Goal: Information Seeking & Learning: Check status

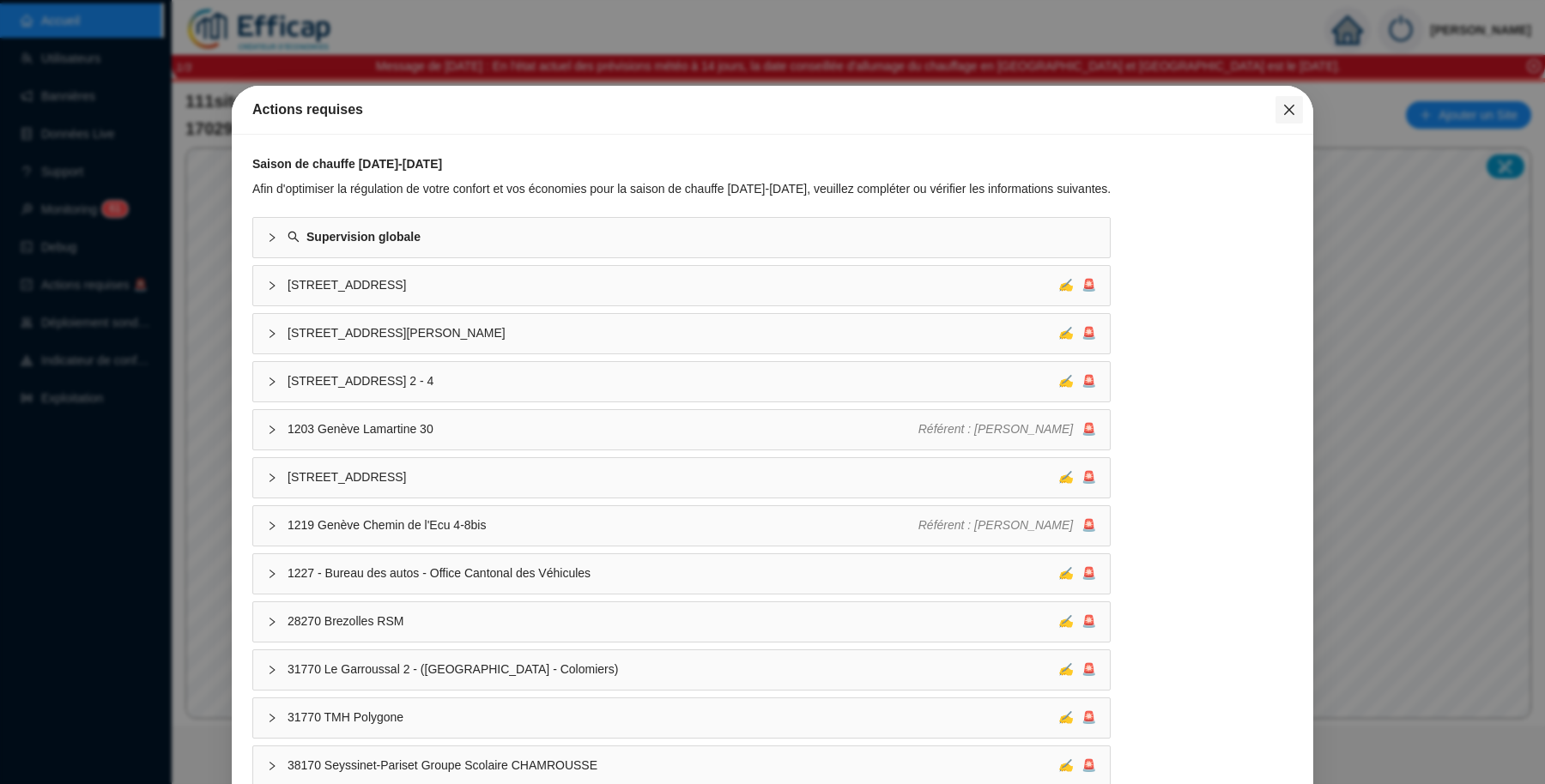
click at [1284, 110] on icon "close" at bounding box center [1288, 110] width 10 height 10
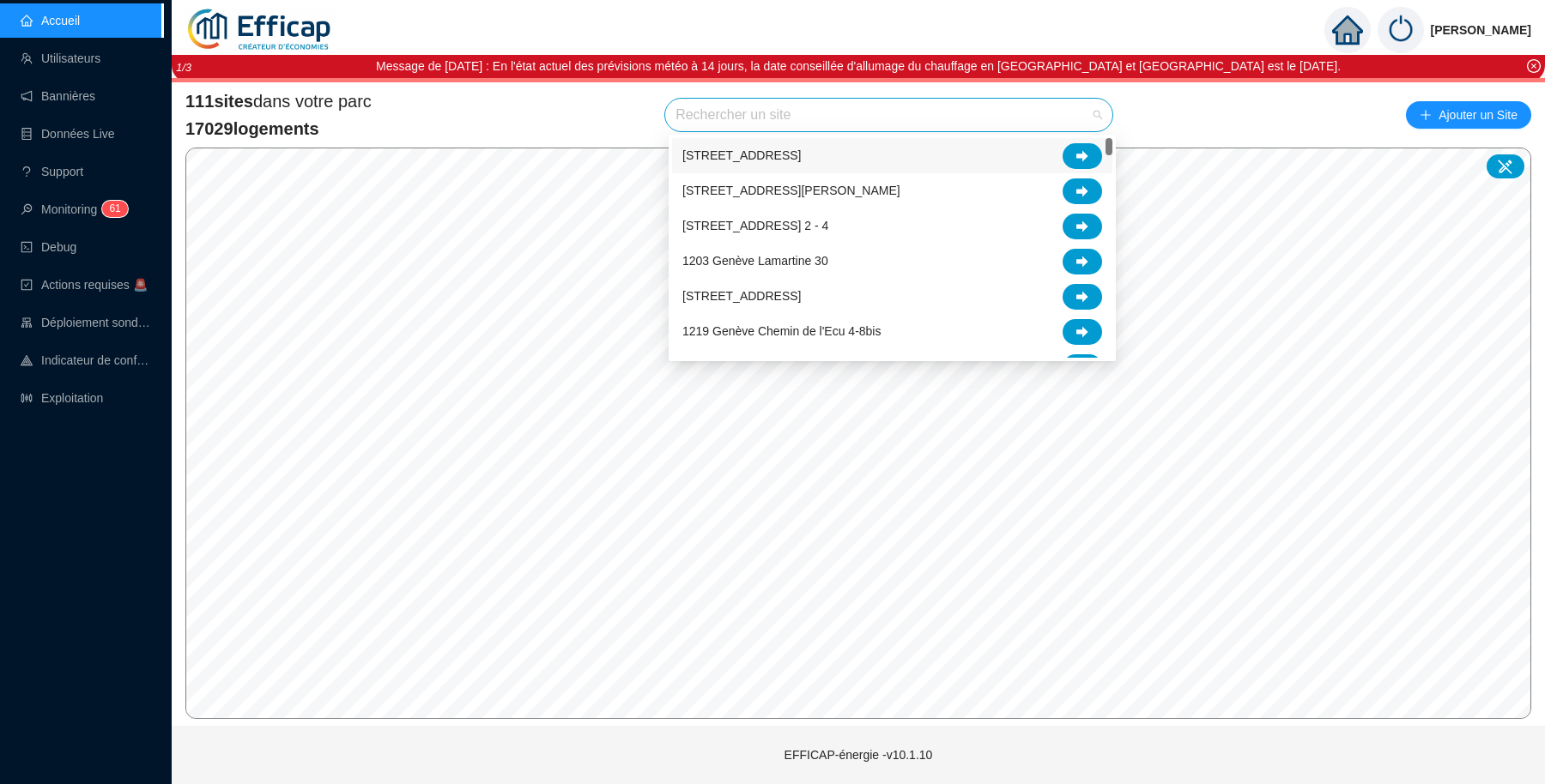
click at [961, 121] on input "search" at bounding box center [881, 115] width 412 height 33
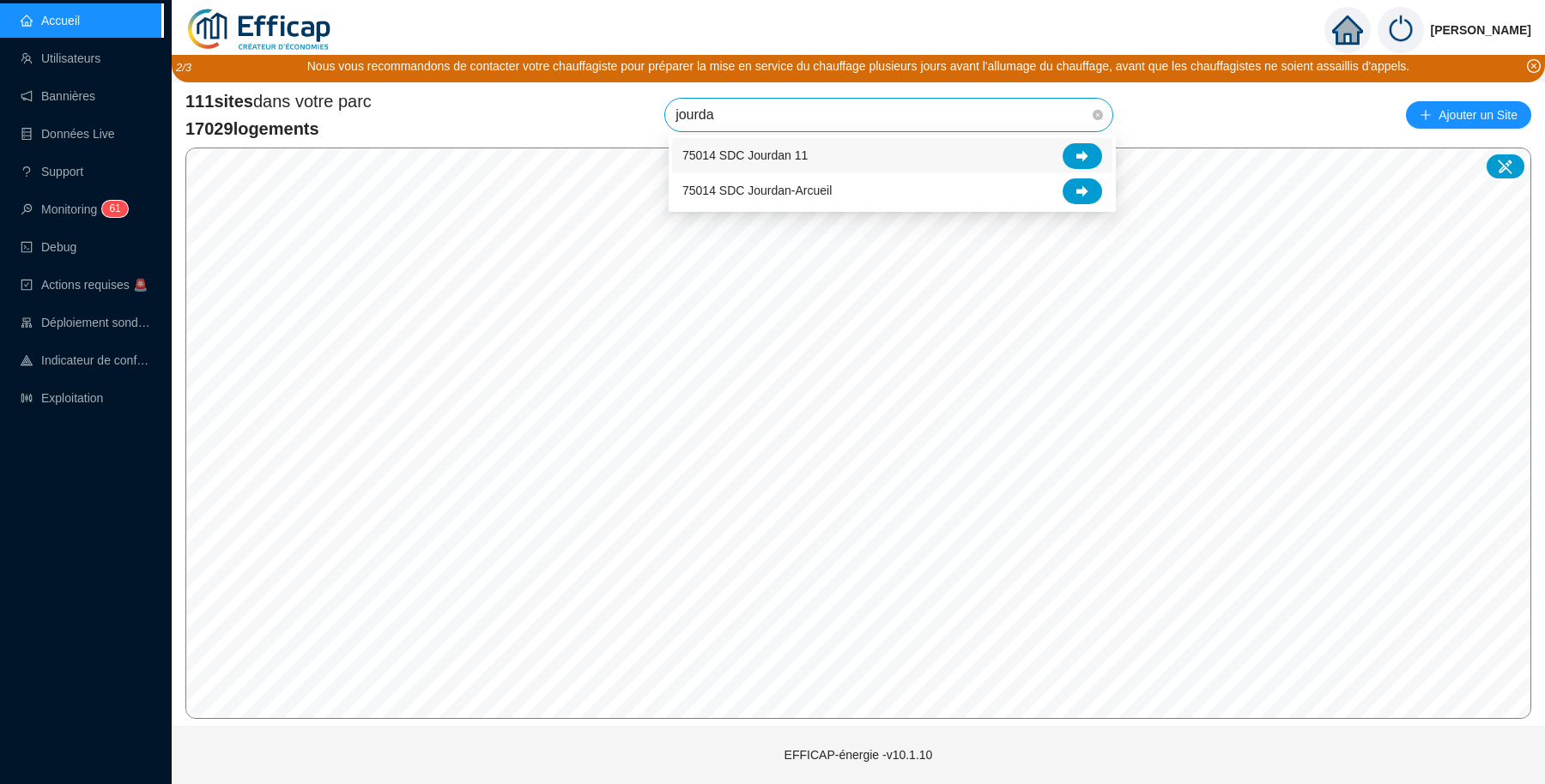
type input "jourdan"
click at [1080, 187] on icon at bounding box center [1082, 191] width 12 height 12
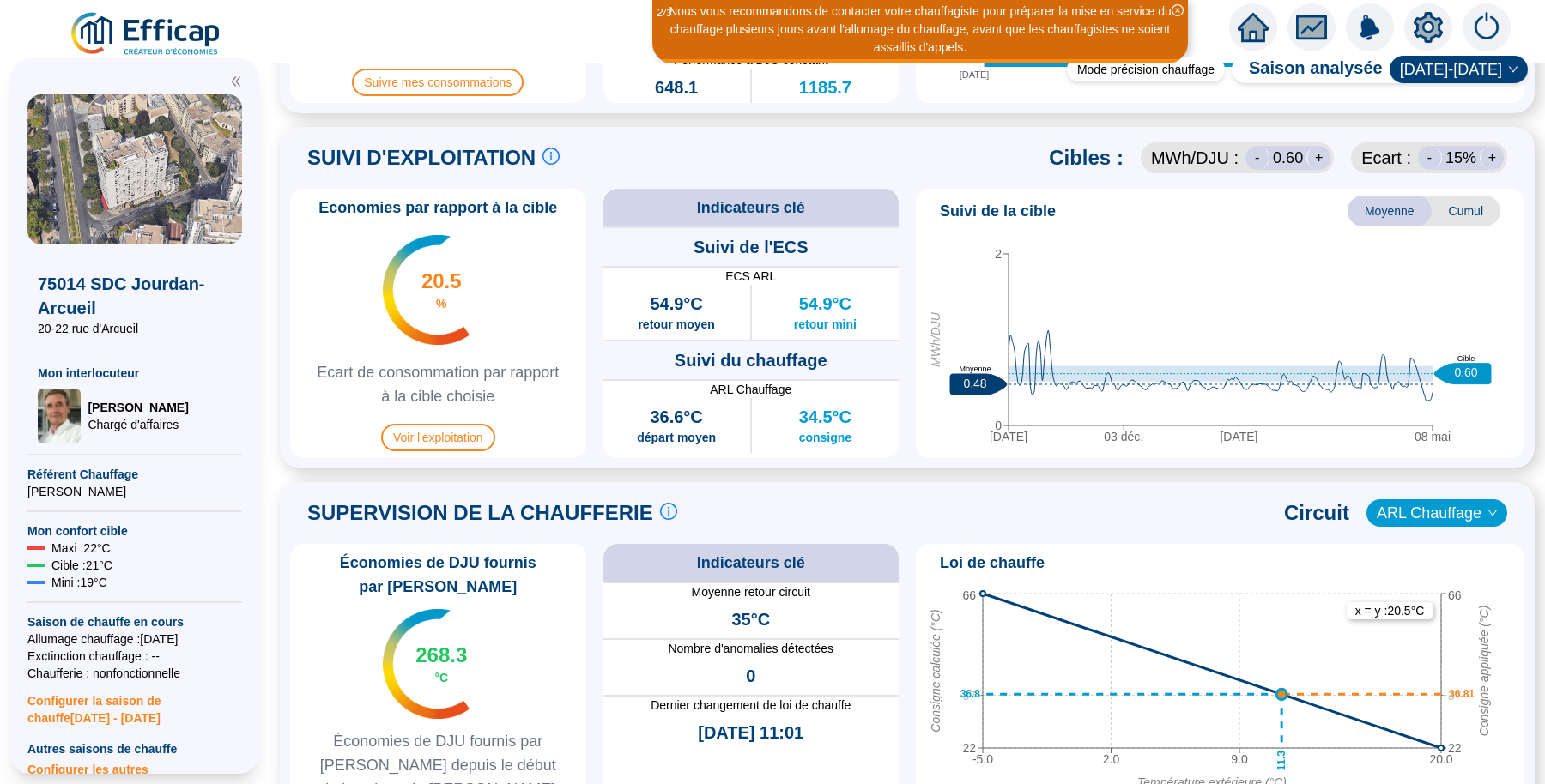
scroll to position [789, 0]
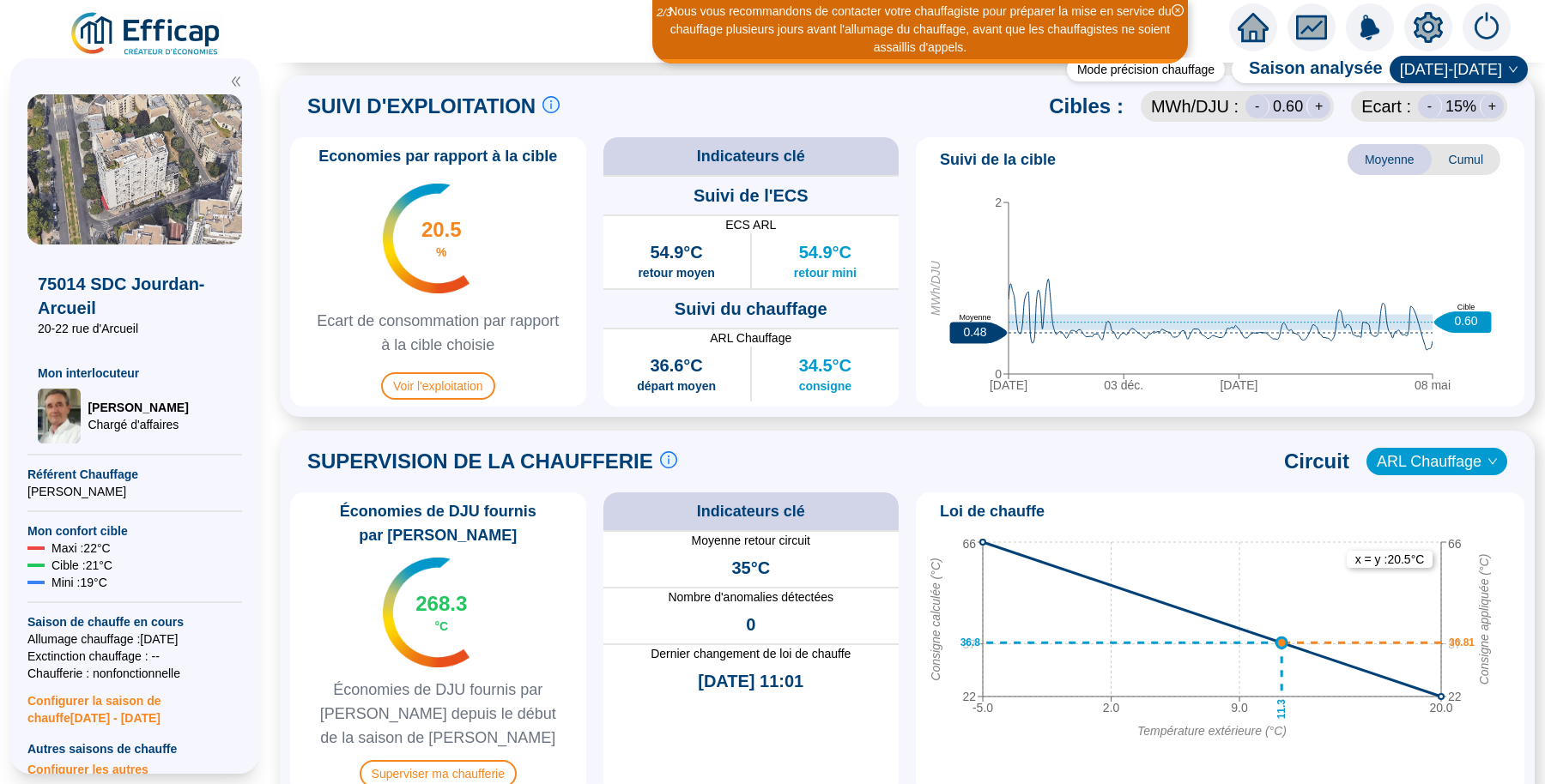
click at [1444, 157] on span "Cumul" at bounding box center [1466, 160] width 69 height 31
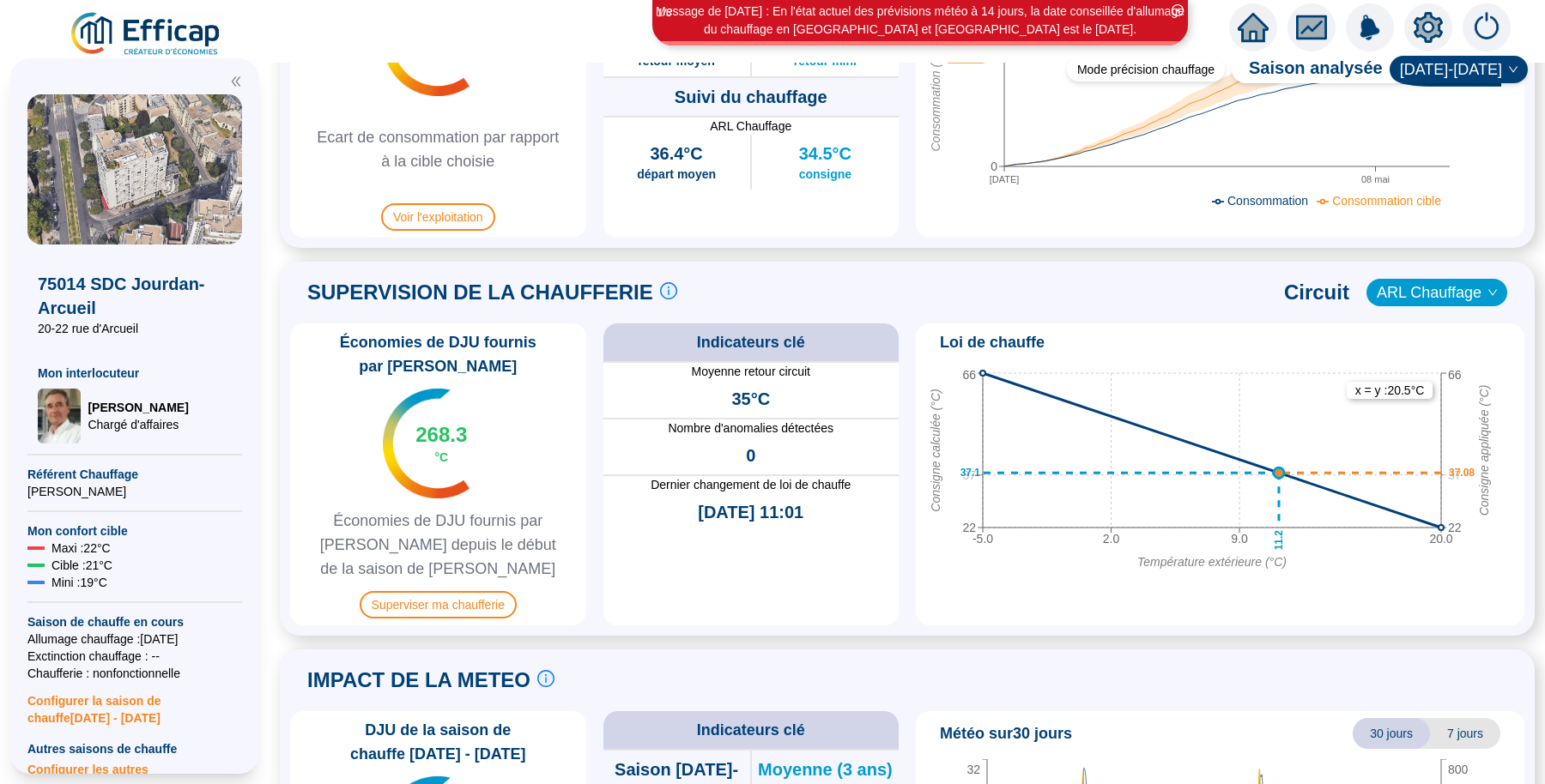
scroll to position [998, 0]
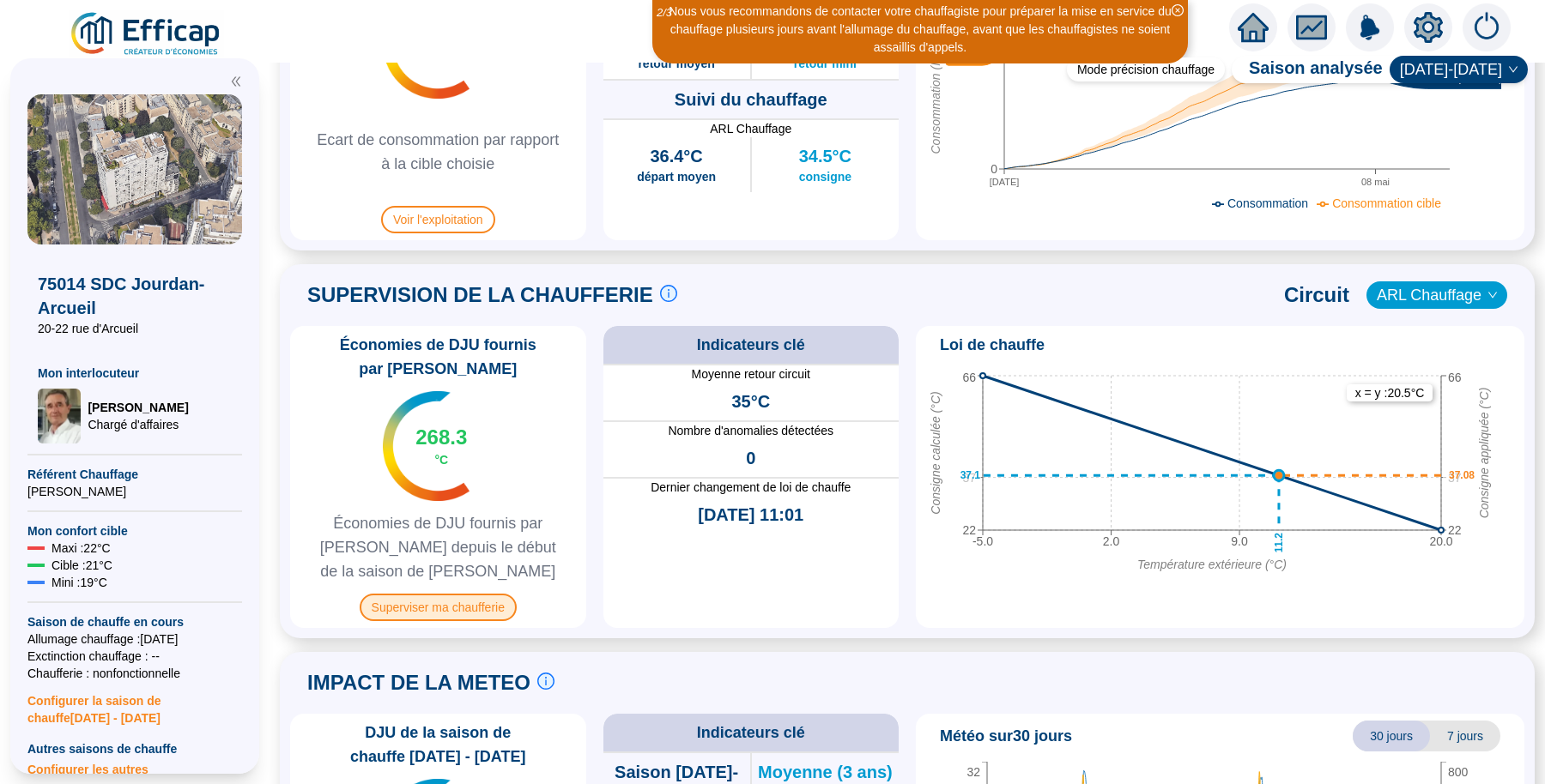
click at [489, 598] on span "Superviser ma chaufferie" at bounding box center [438, 607] width 157 height 27
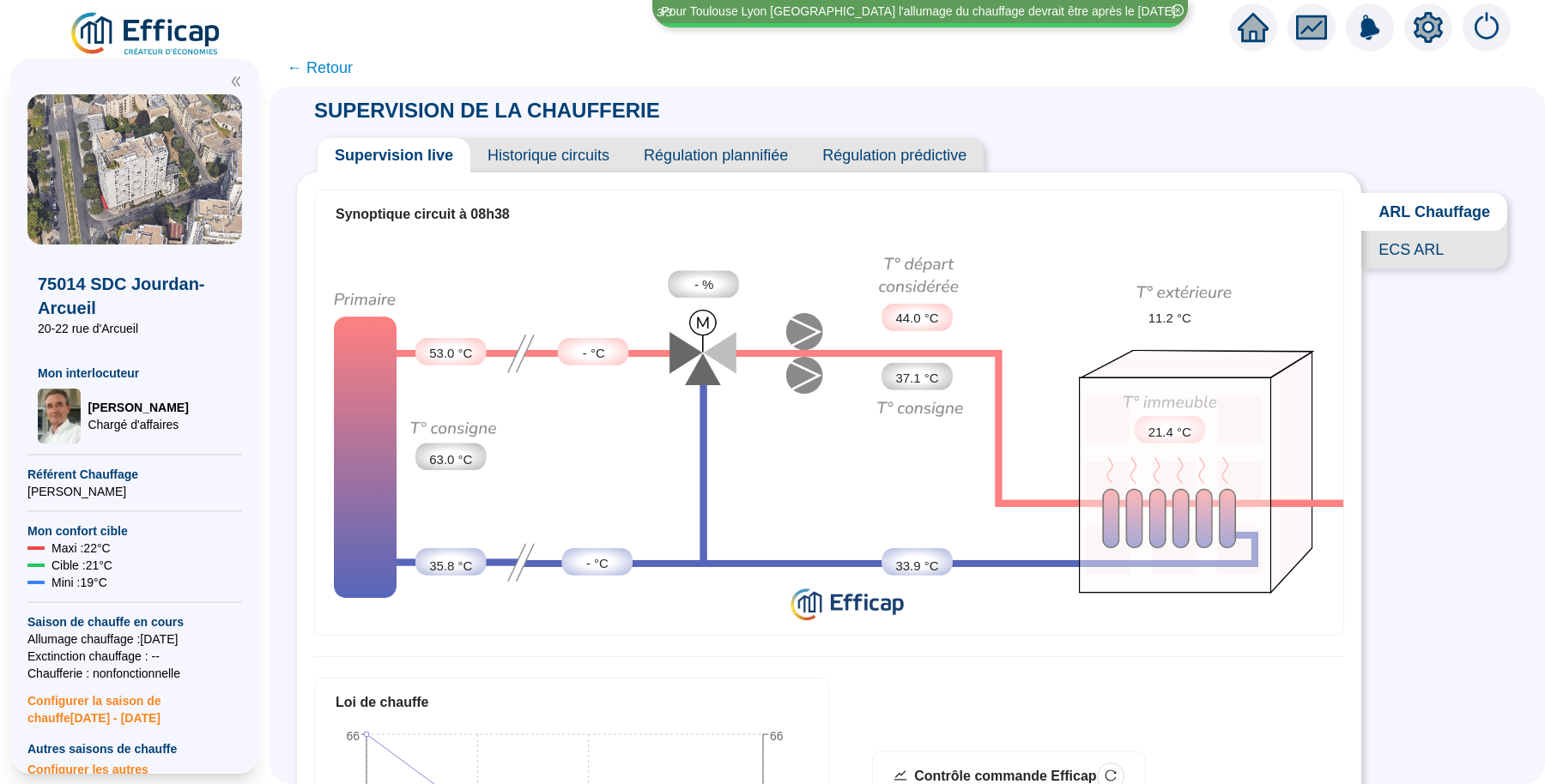
click at [540, 140] on span "Historique circuits" at bounding box center [549, 155] width 156 height 34
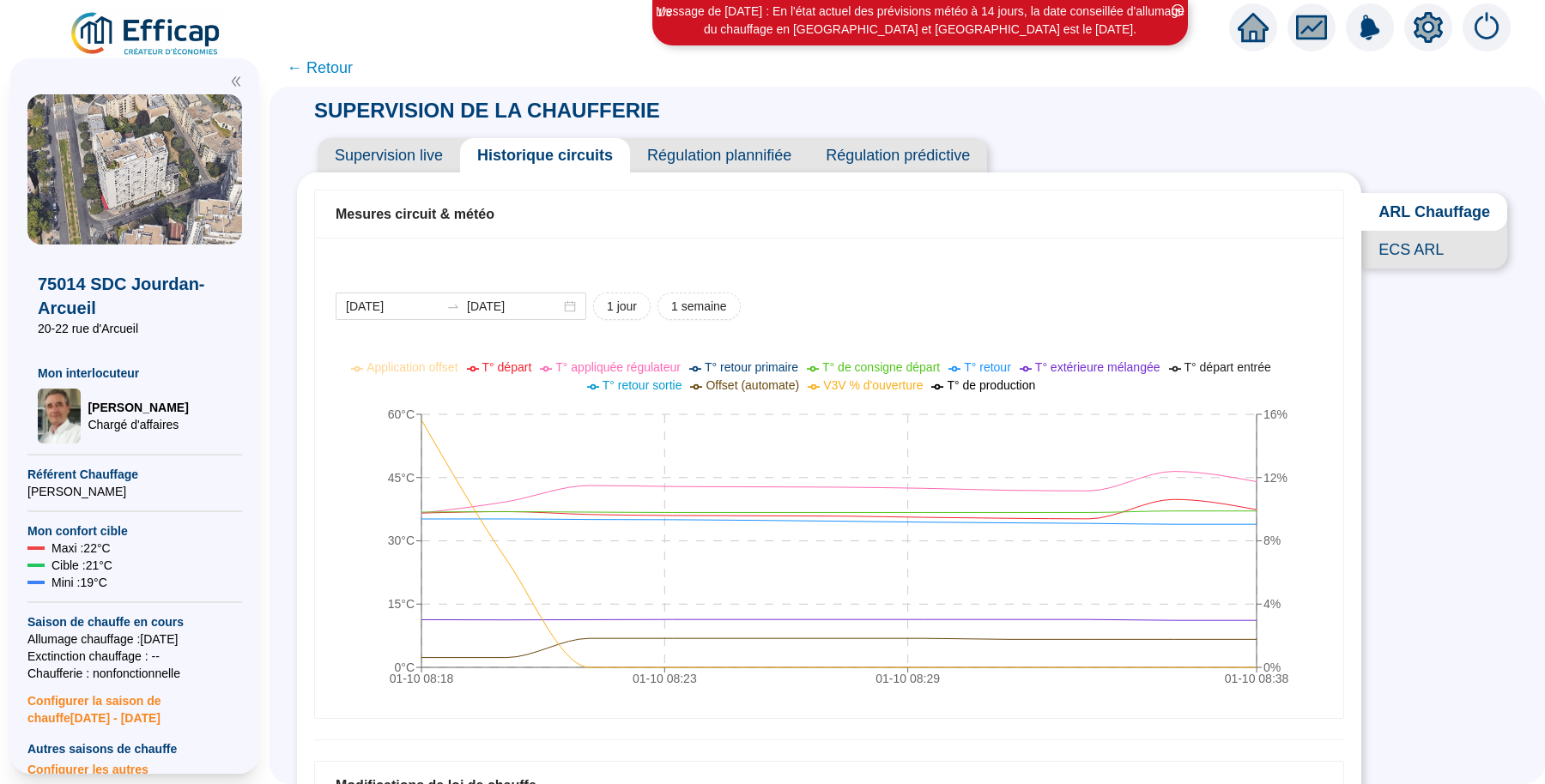
click at [401, 163] on span "Supervision live" at bounding box center [388, 155] width 142 height 34
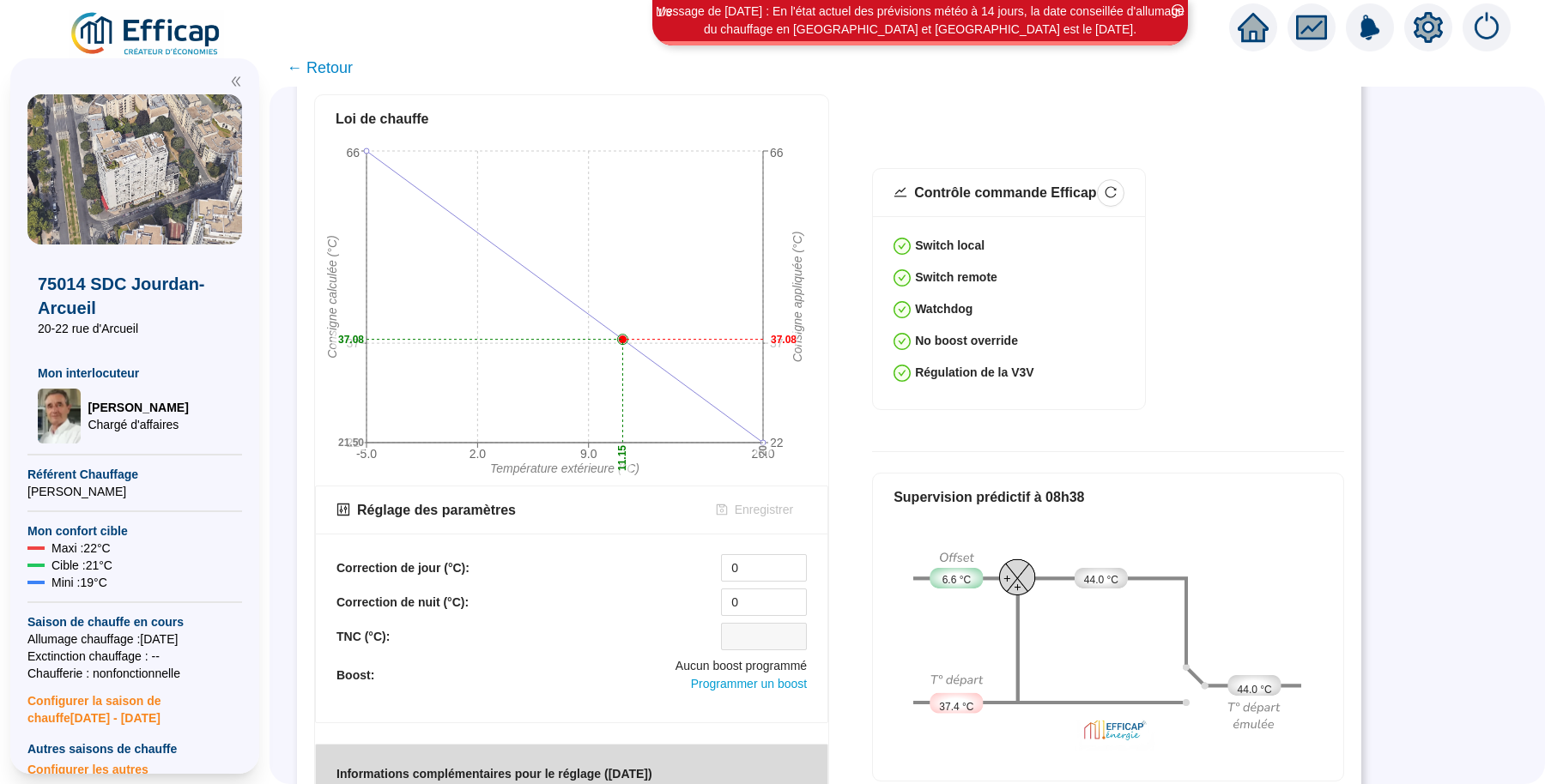
scroll to position [588, 0]
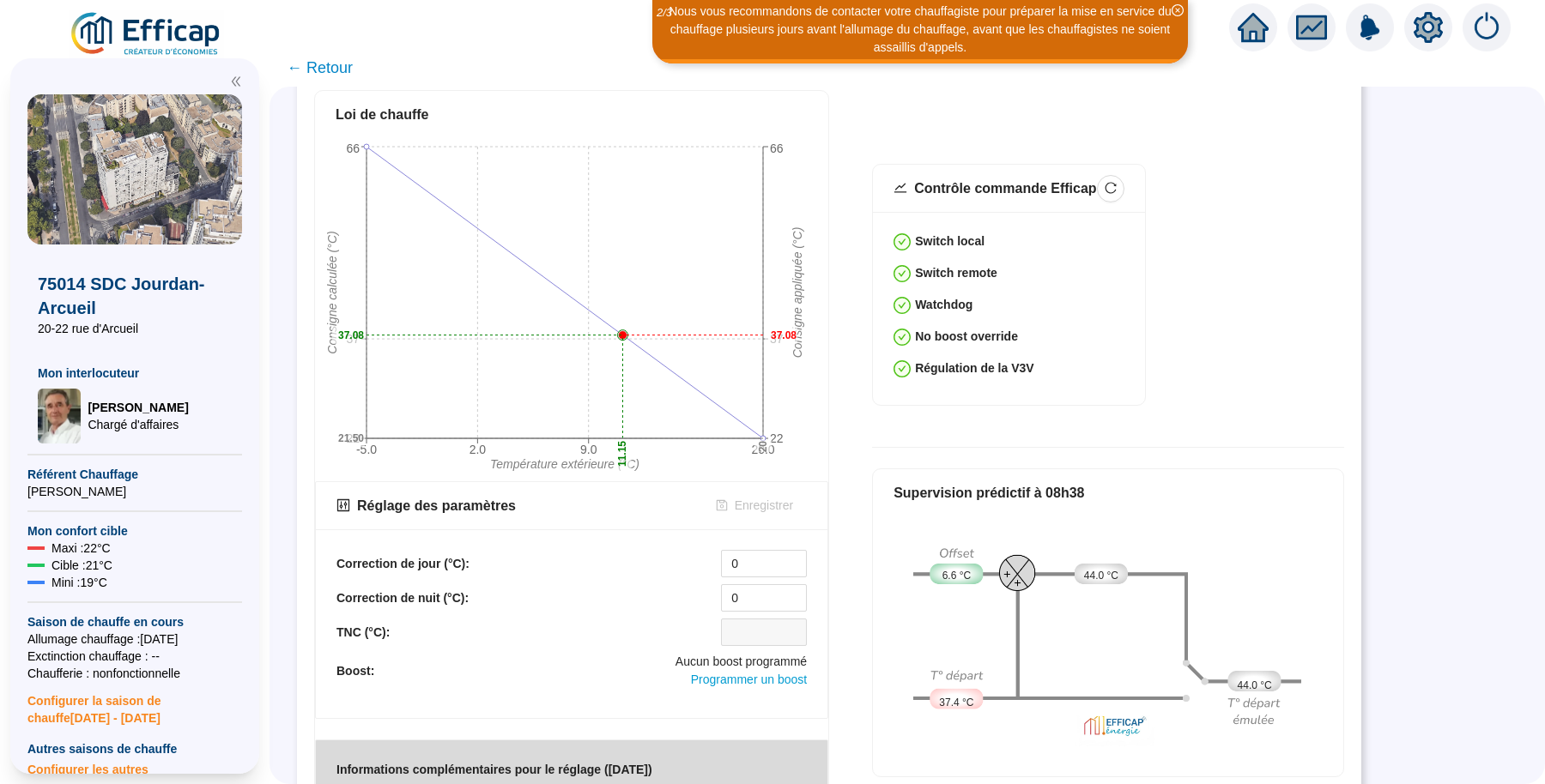
click at [163, 23] on img at bounding box center [146, 34] width 155 height 48
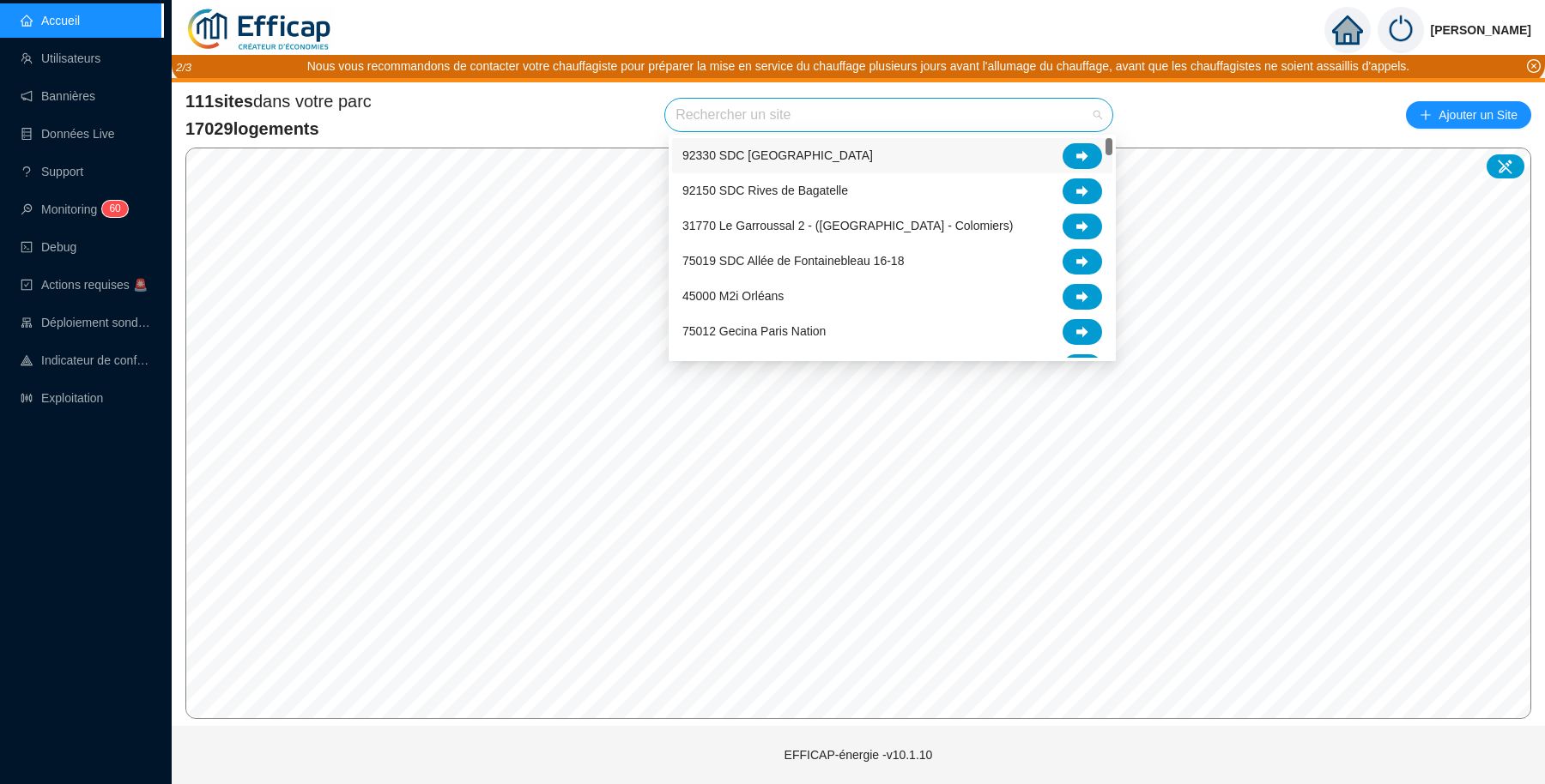
drag, startPoint x: 735, startPoint y: 114, endPoint x: 721, endPoint y: 109, distance: 14.9
click at [721, 109] on input "search" at bounding box center [881, 115] width 412 height 33
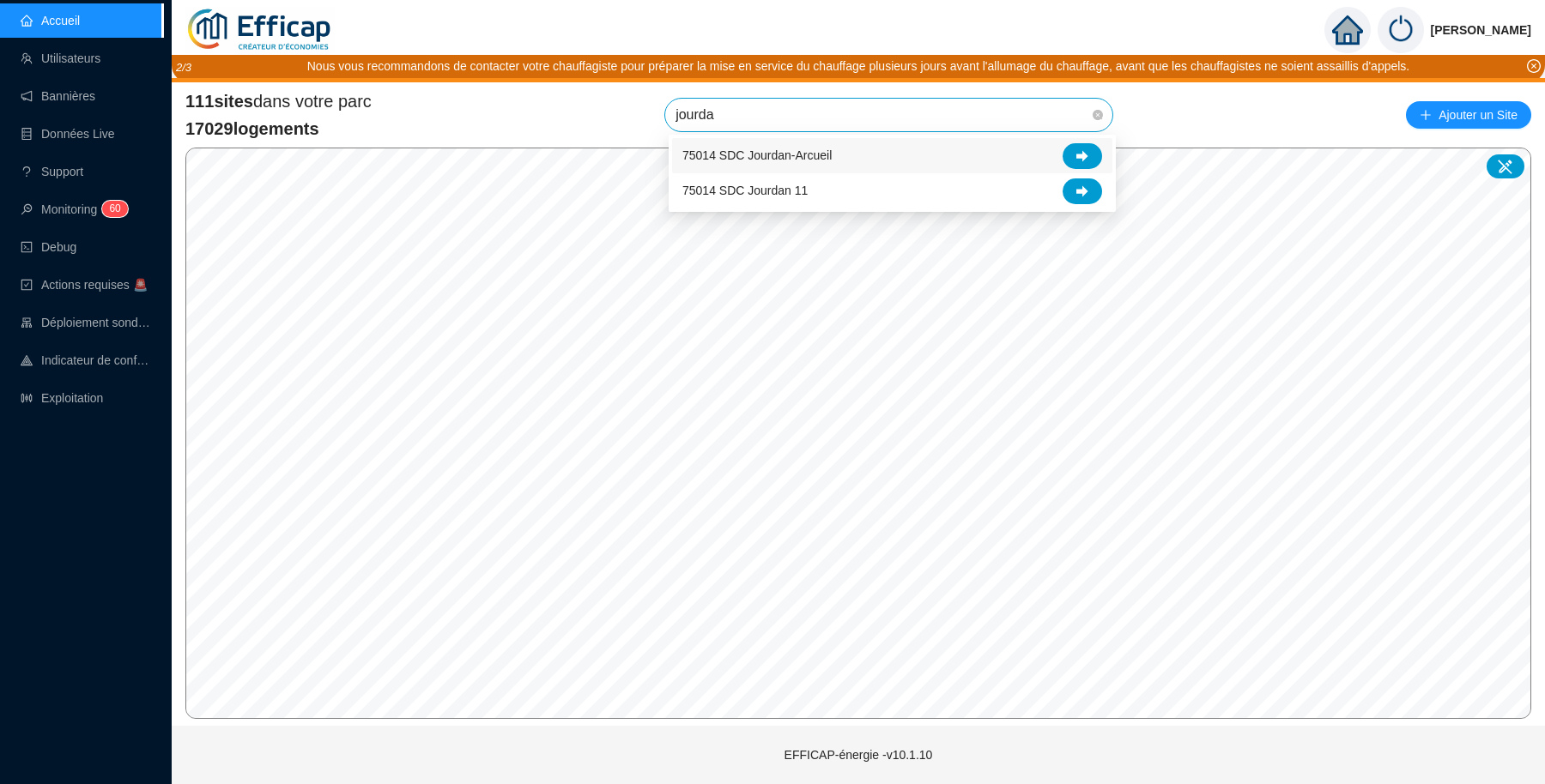
type input "jourdan"
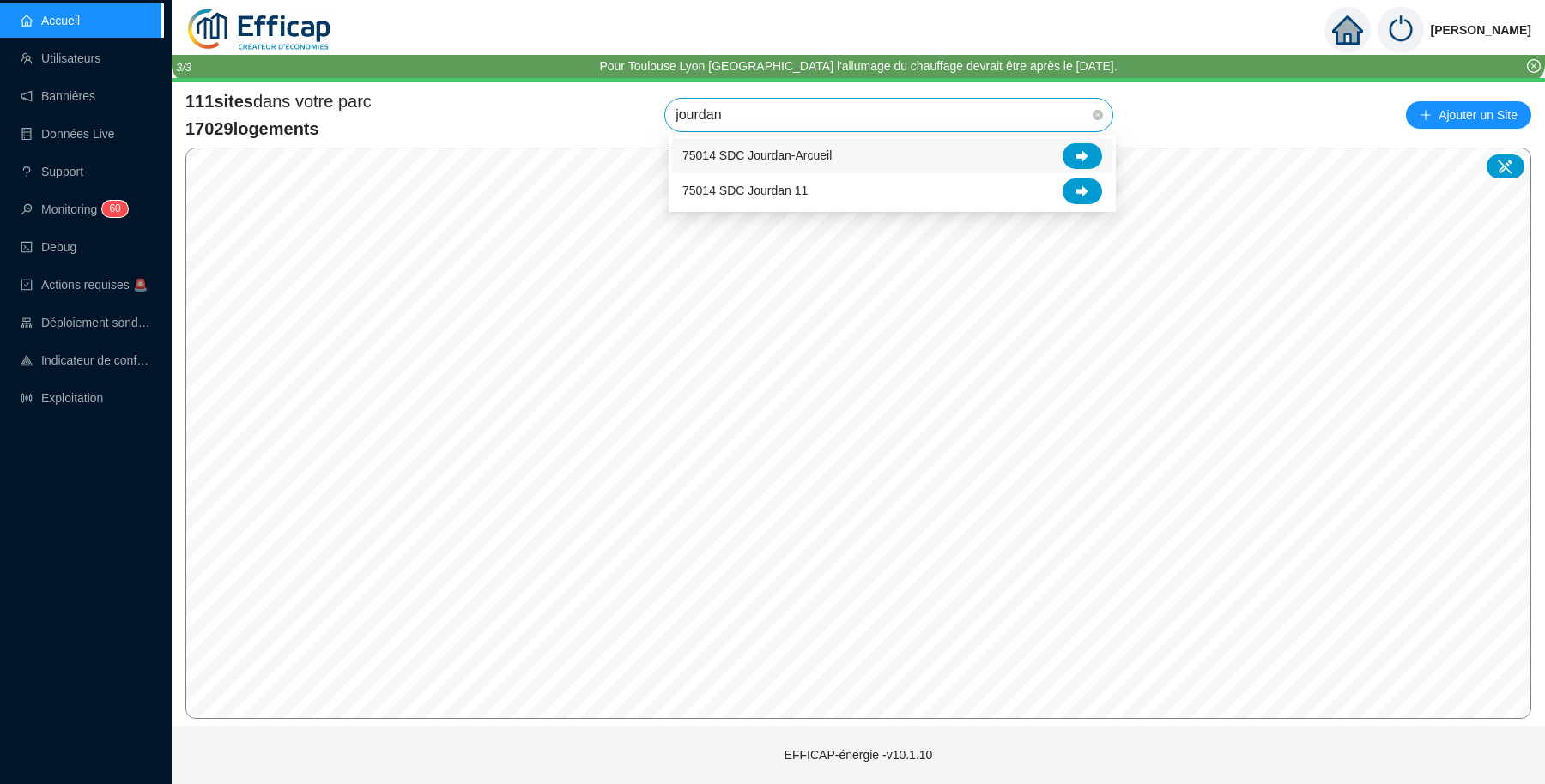
click at [763, 153] on span "75014 SDC Jourdan-Arcueil" at bounding box center [757, 156] width 150 height 18
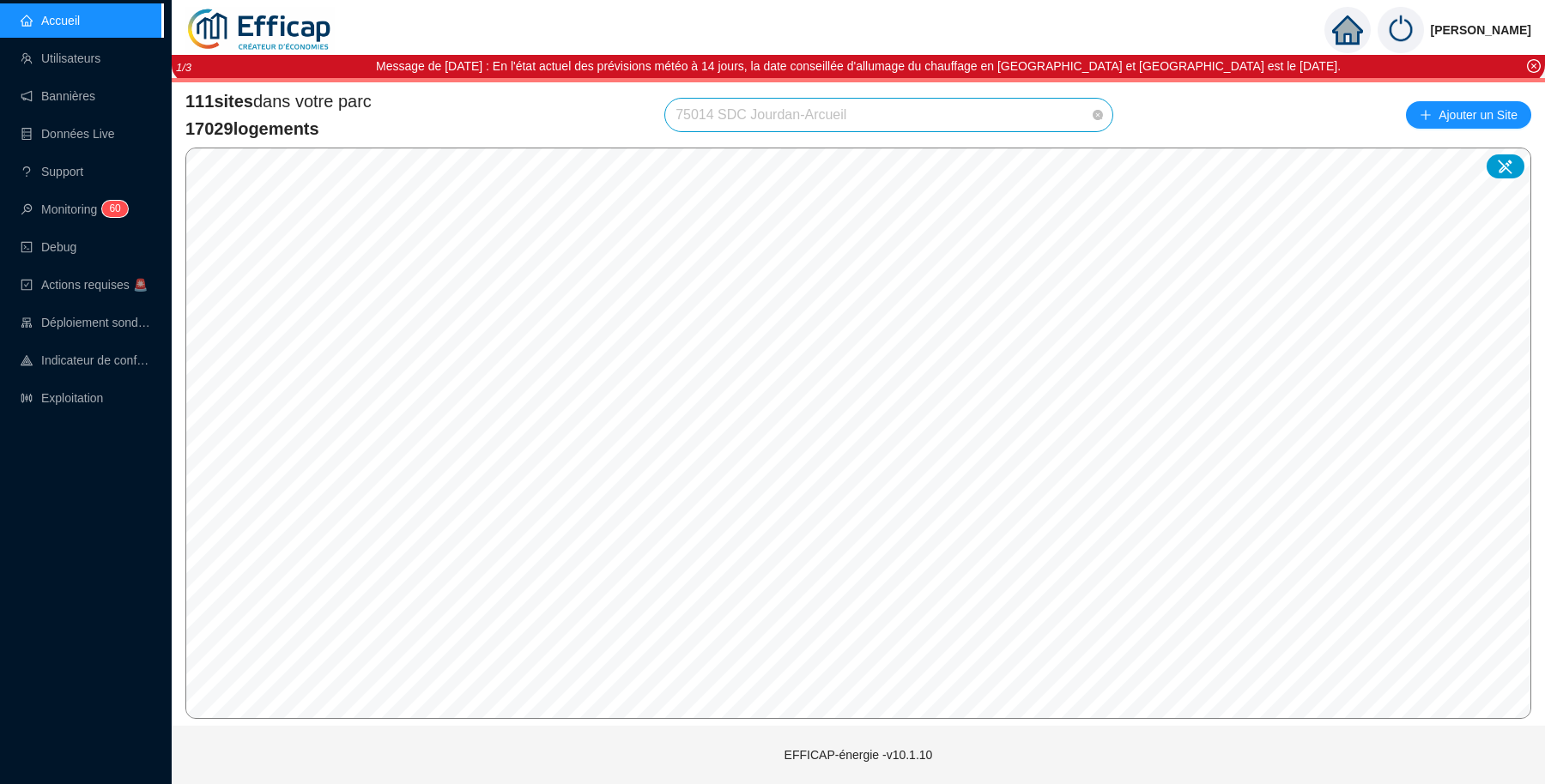
scroll to position [2154, 0]
click at [874, 116] on span "75014 SDC Jourdan-Arcueil" at bounding box center [889, 115] width 427 height 33
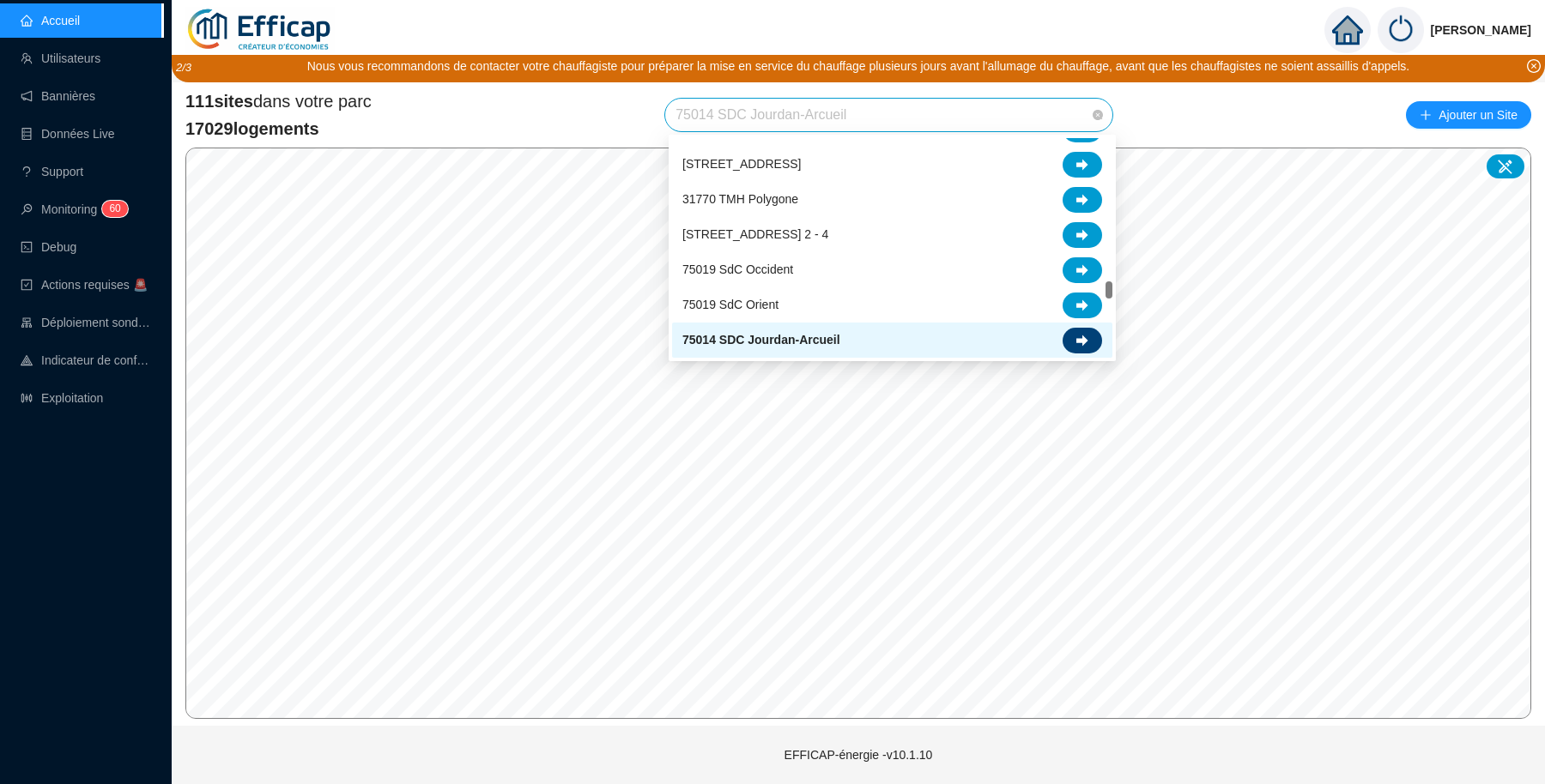
click at [1087, 342] on icon at bounding box center [1082, 340] width 12 height 12
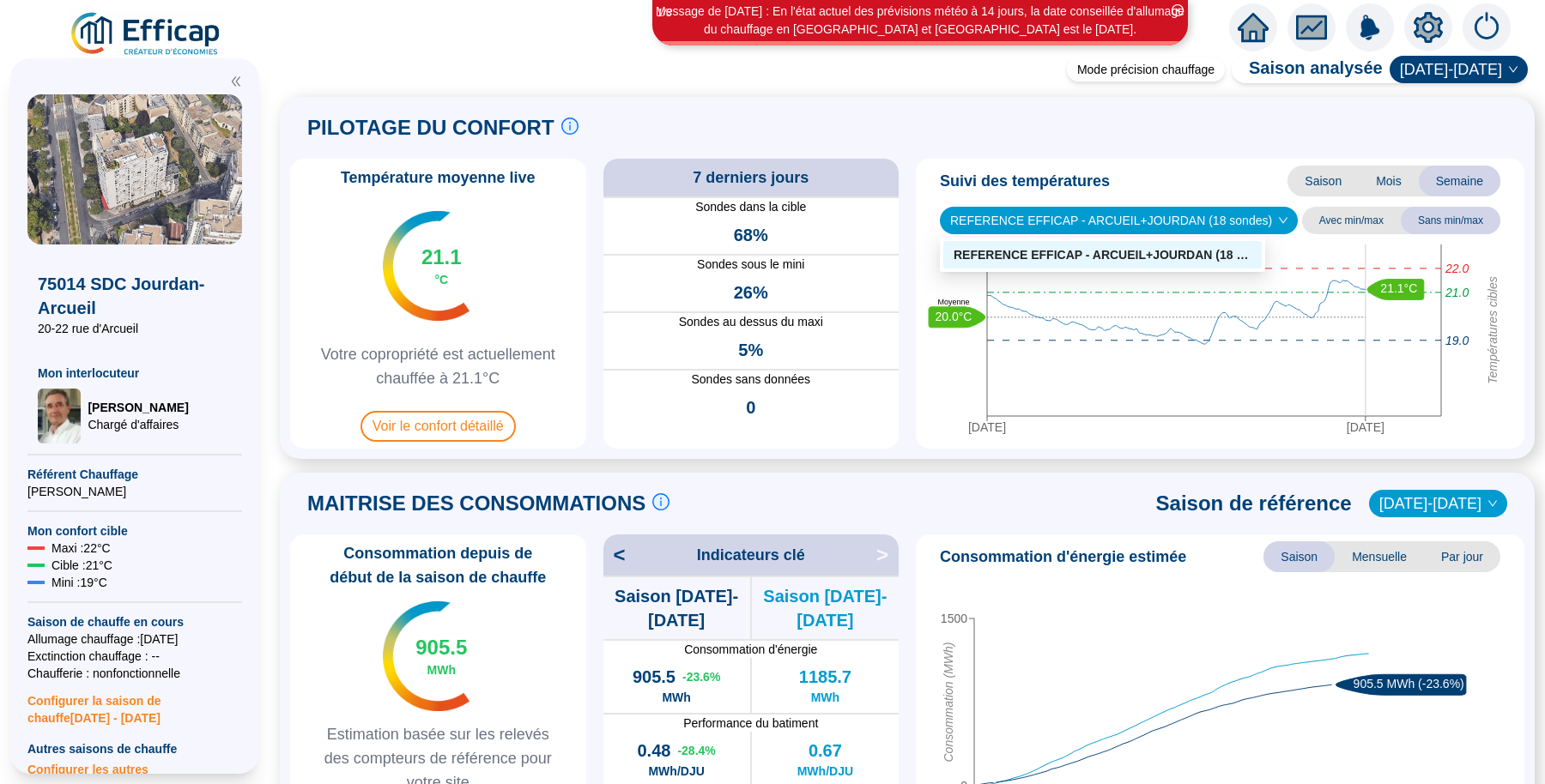
click at [1181, 221] on span "REFERENCE EFFICAP - ARCUEIL+JOURDAN (18 sondes)" at bounding box center [1119, 220] width 337 height 25
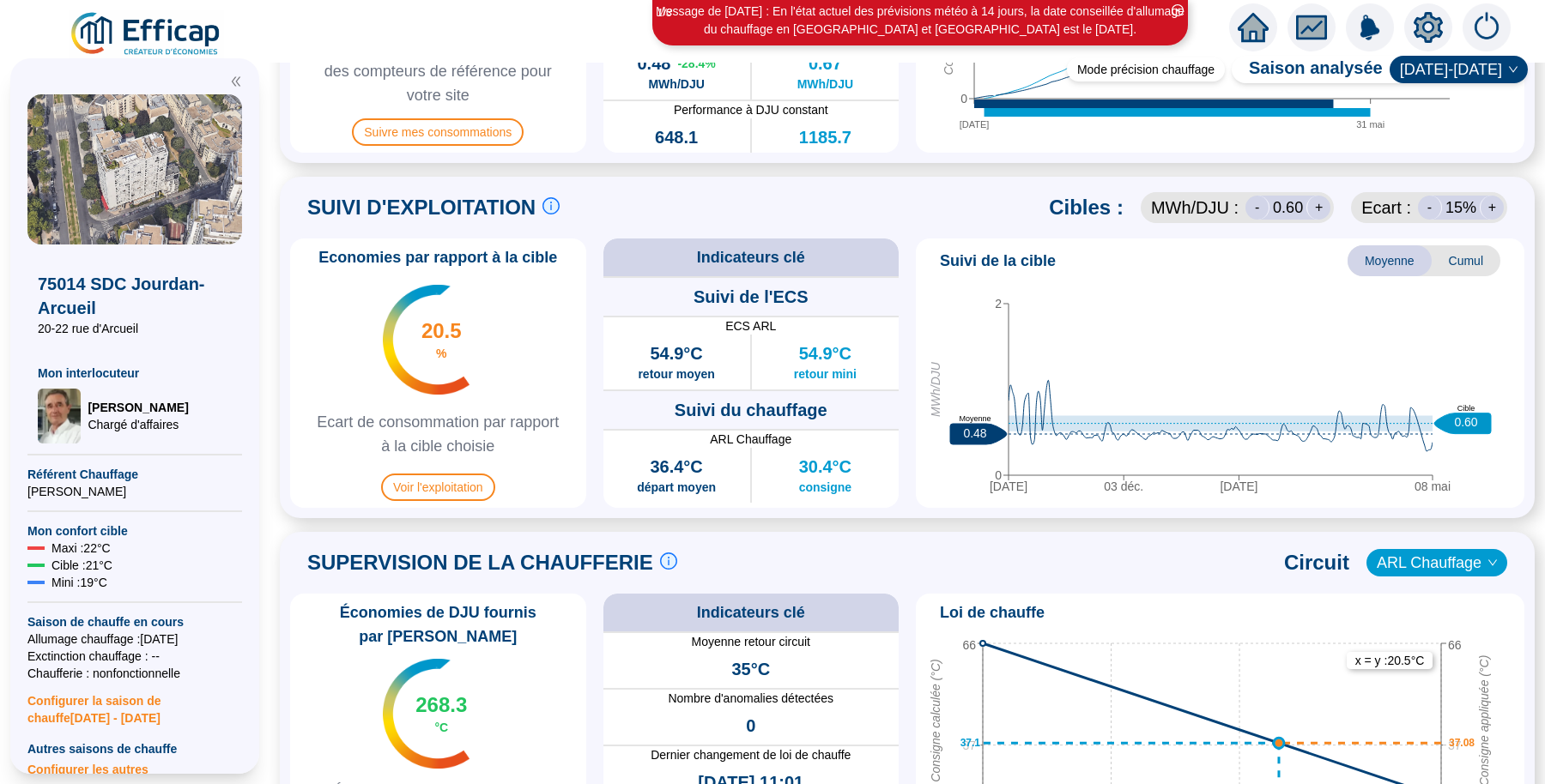
scroll to position [691, 0]
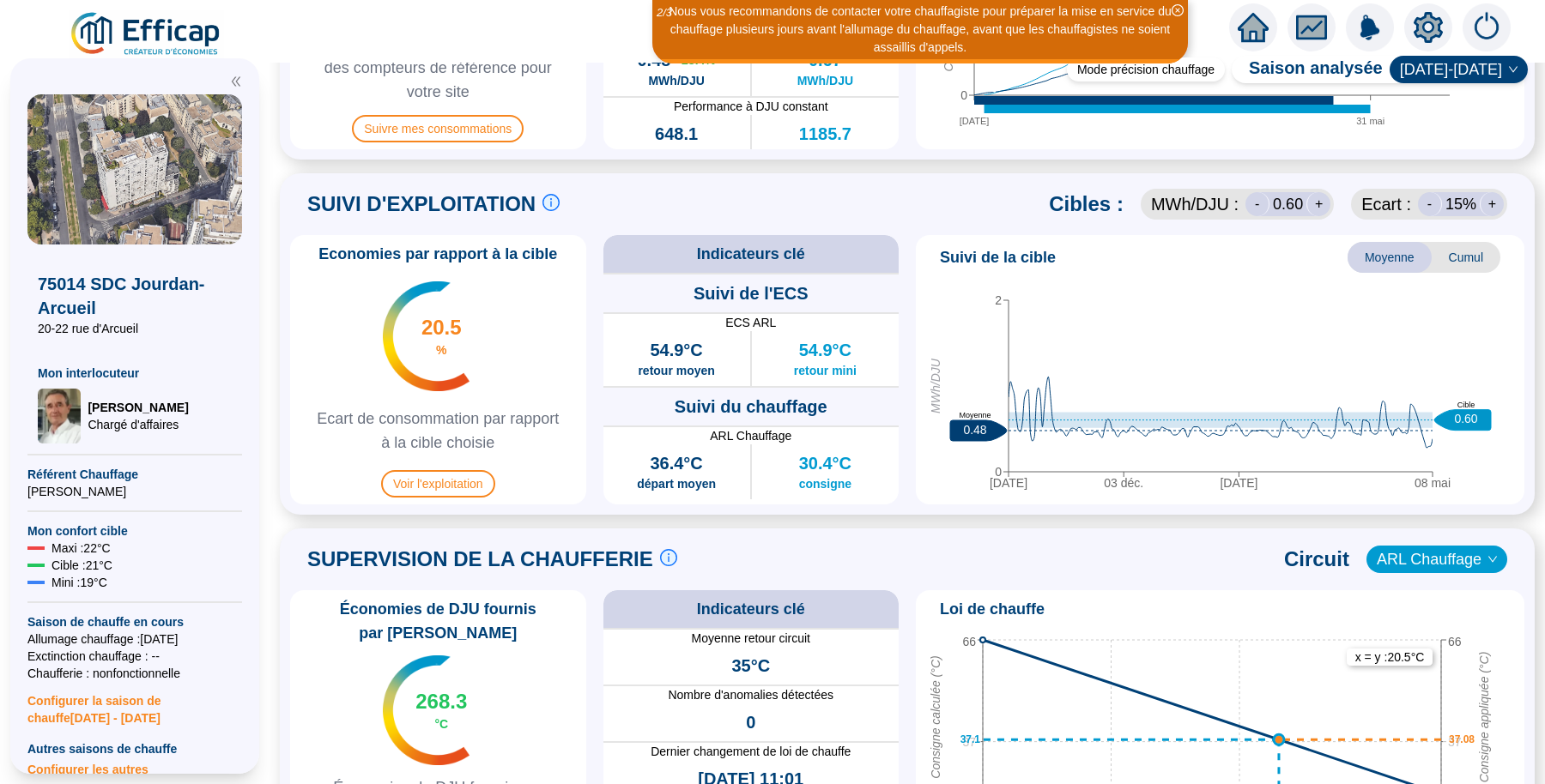
click at [1446, 260] on span "Cumul" at bounding box center [1466, 257] width 69 height 31
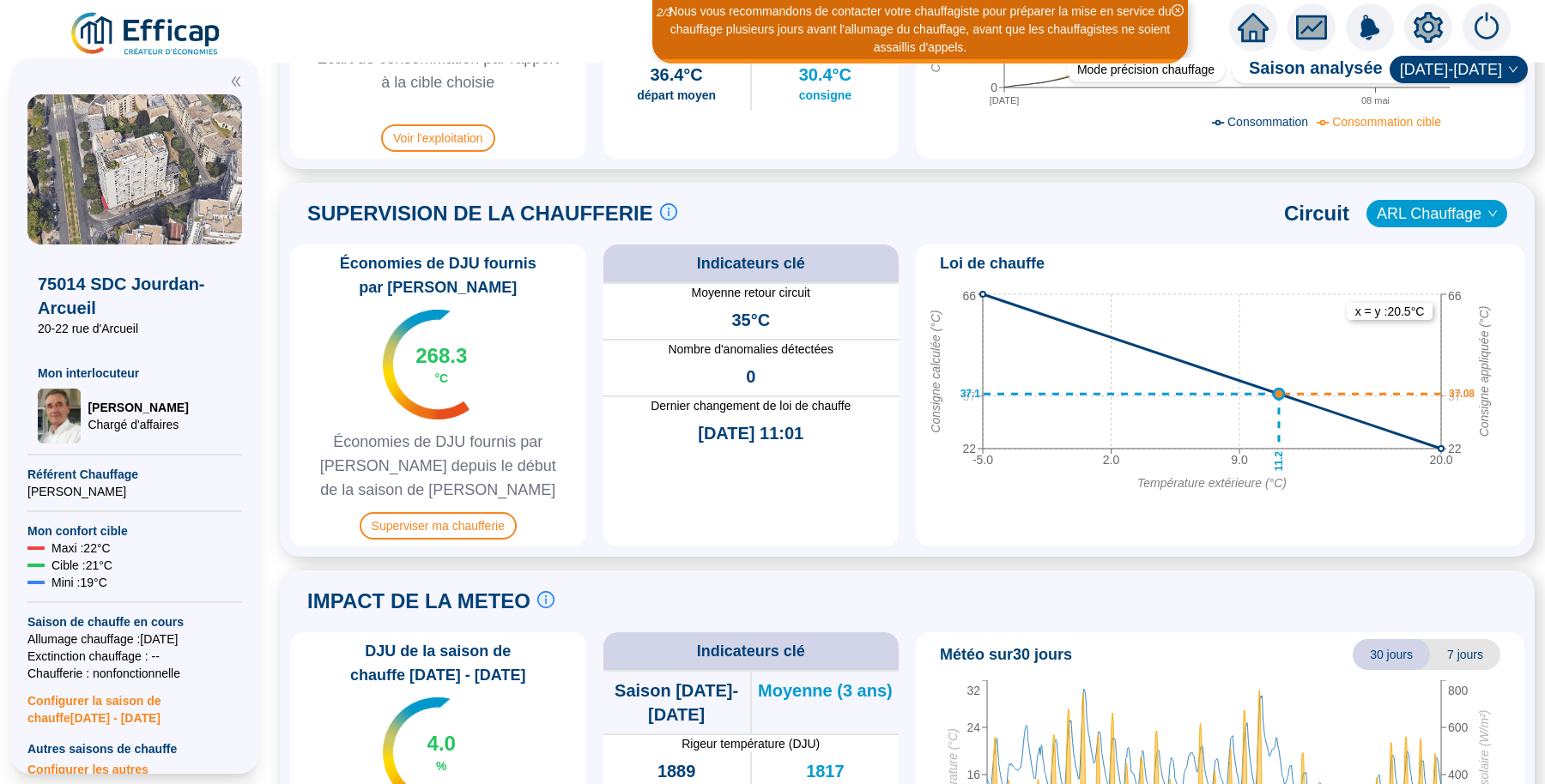
scroll to position [1093, 0]
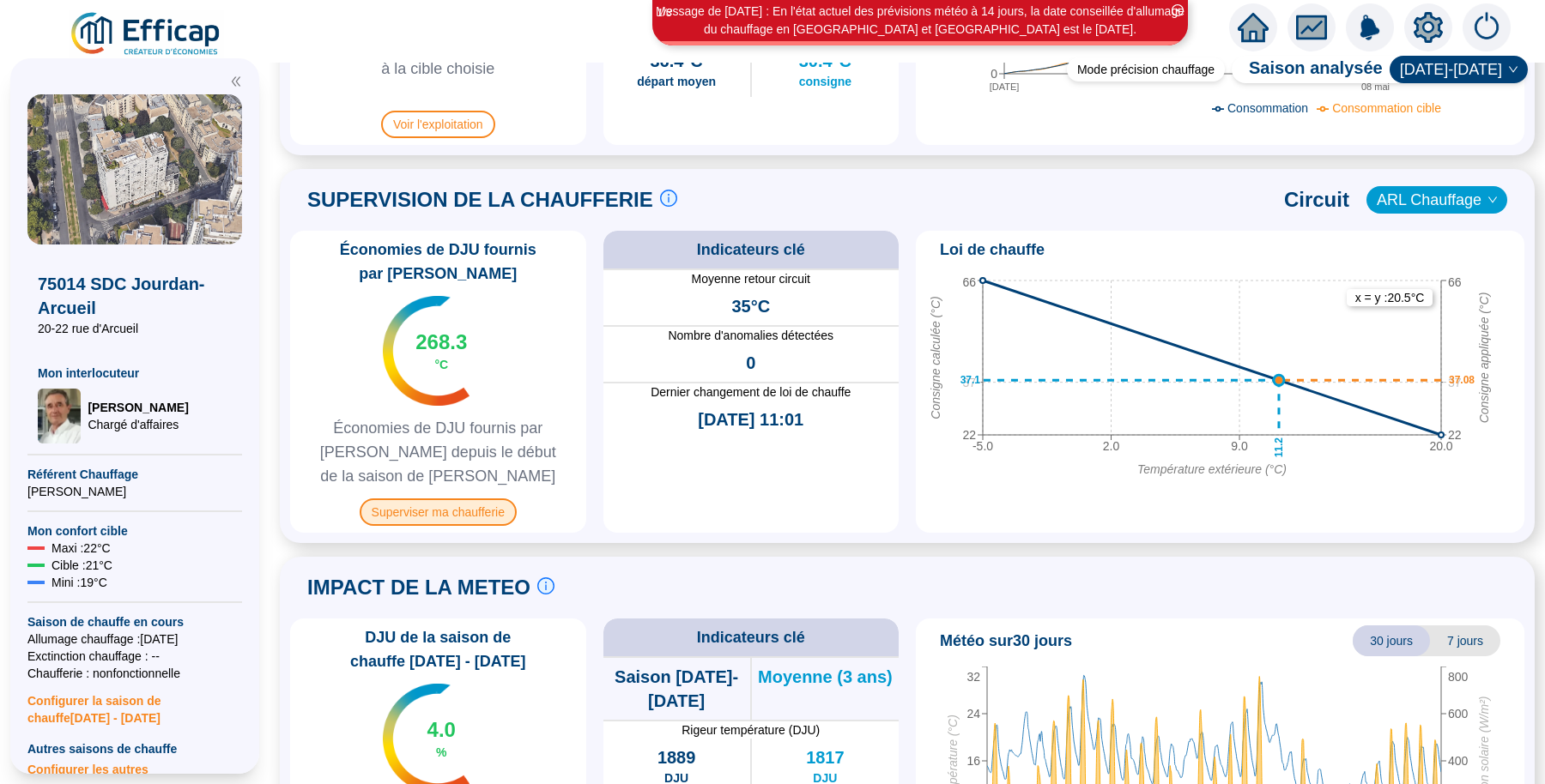
click at [501, 505] on span "Superviser ma chaufferie" at bounding box center [438, 512] width 157 height 27
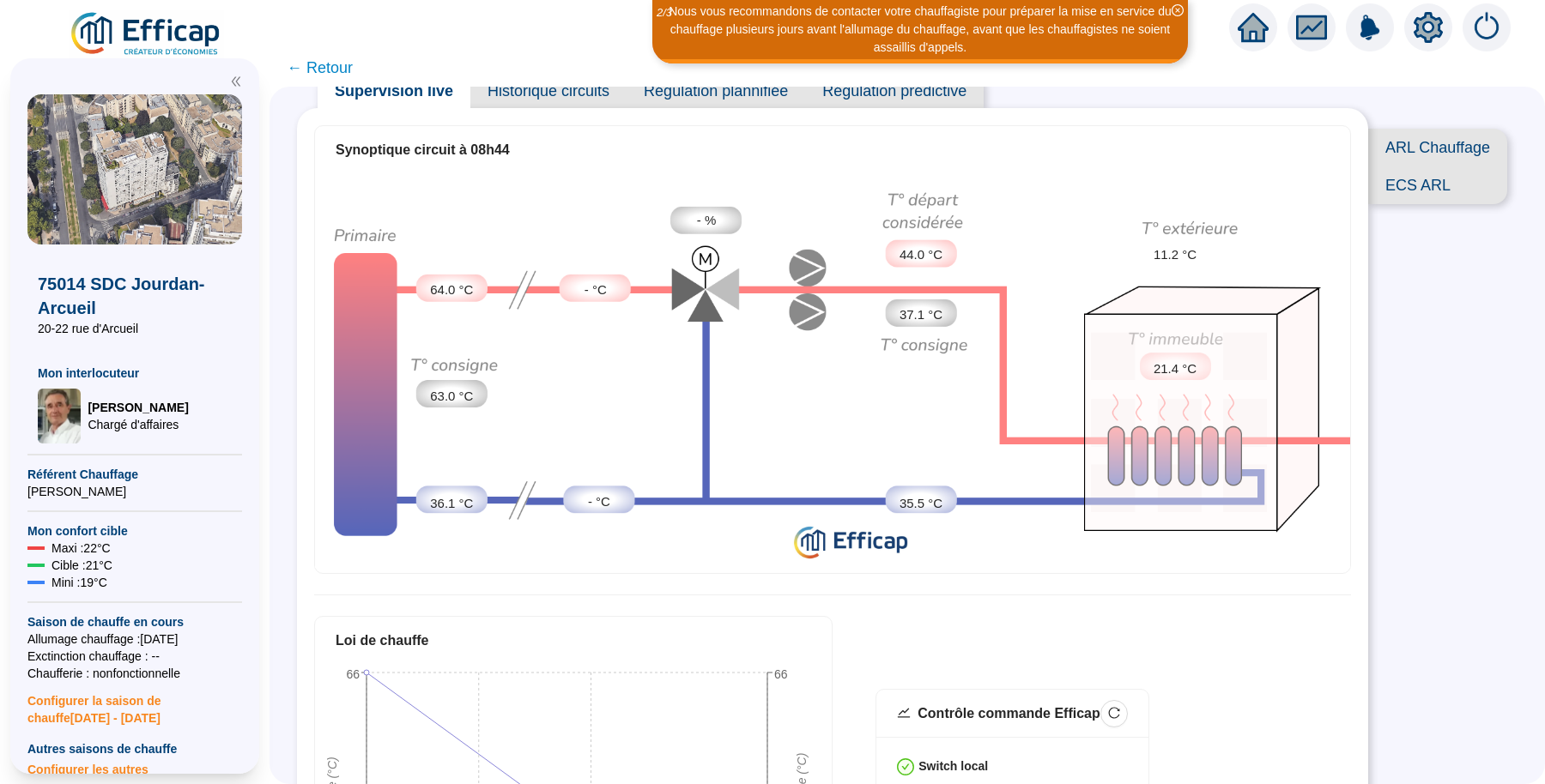
scroll to position [69, 0]
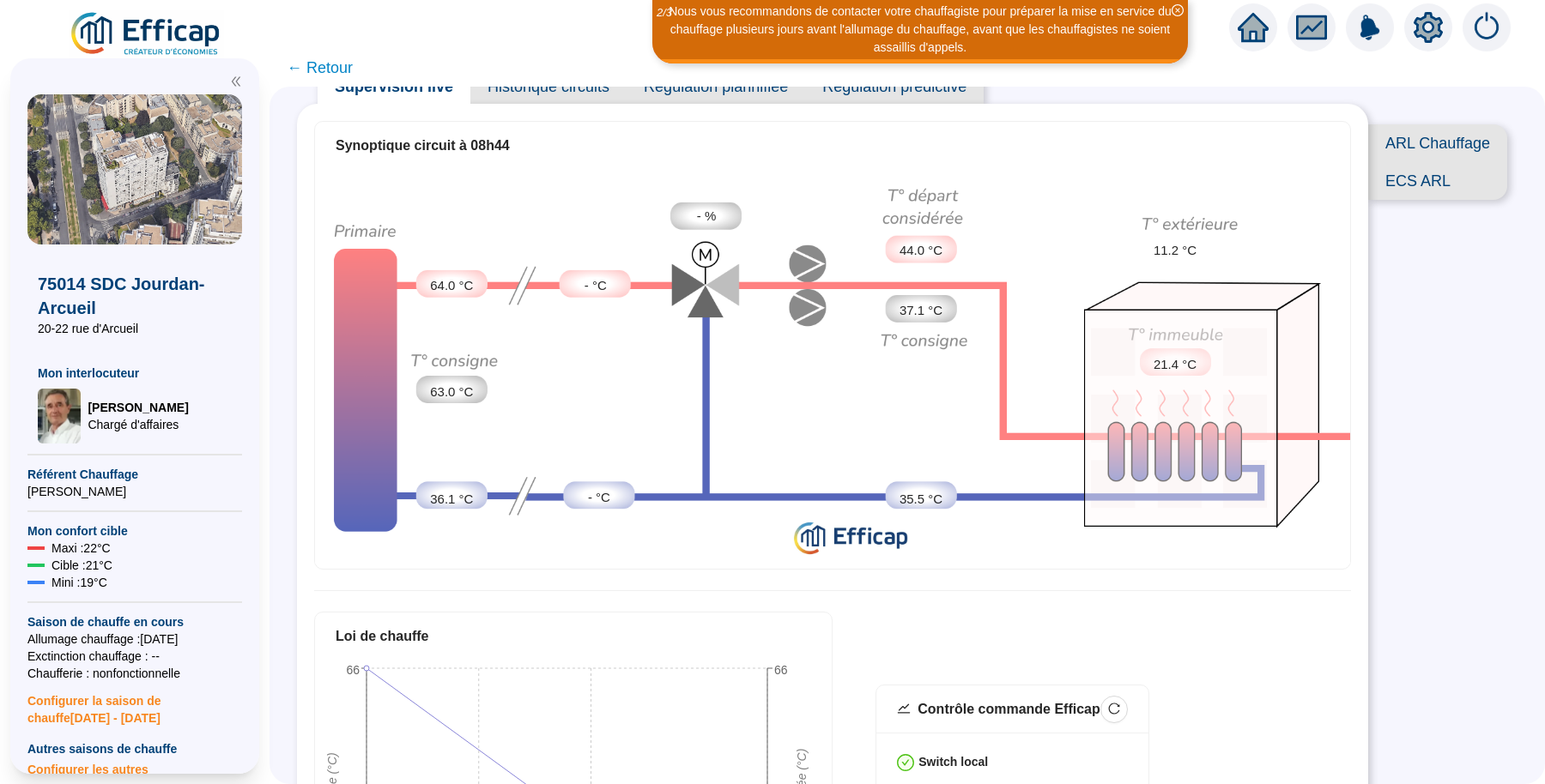
click at [1399, 196] on span "ECS ARL" at bounding box center [1437, 181] width 139 height 38
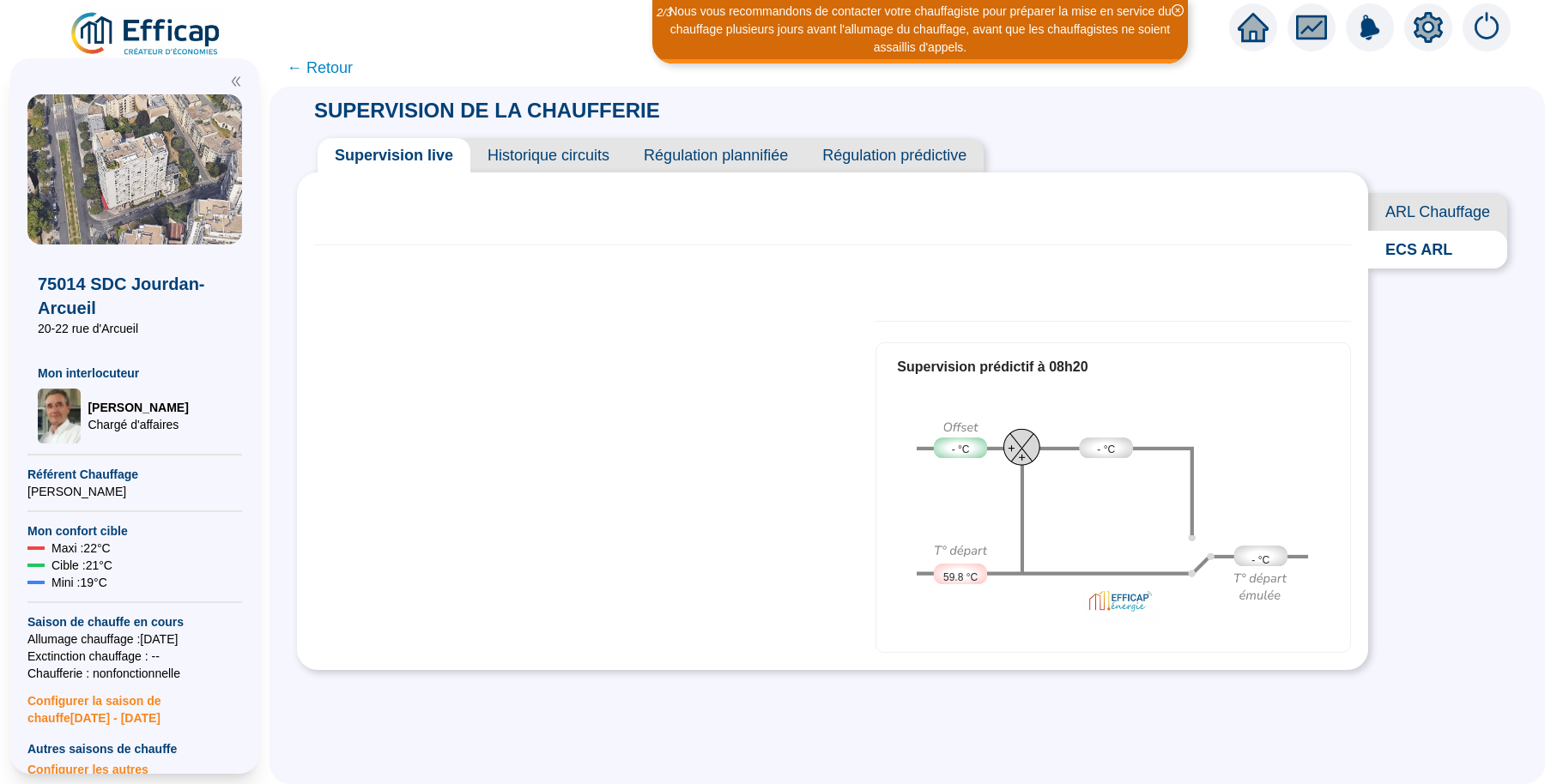
scroll to position [0, 0]
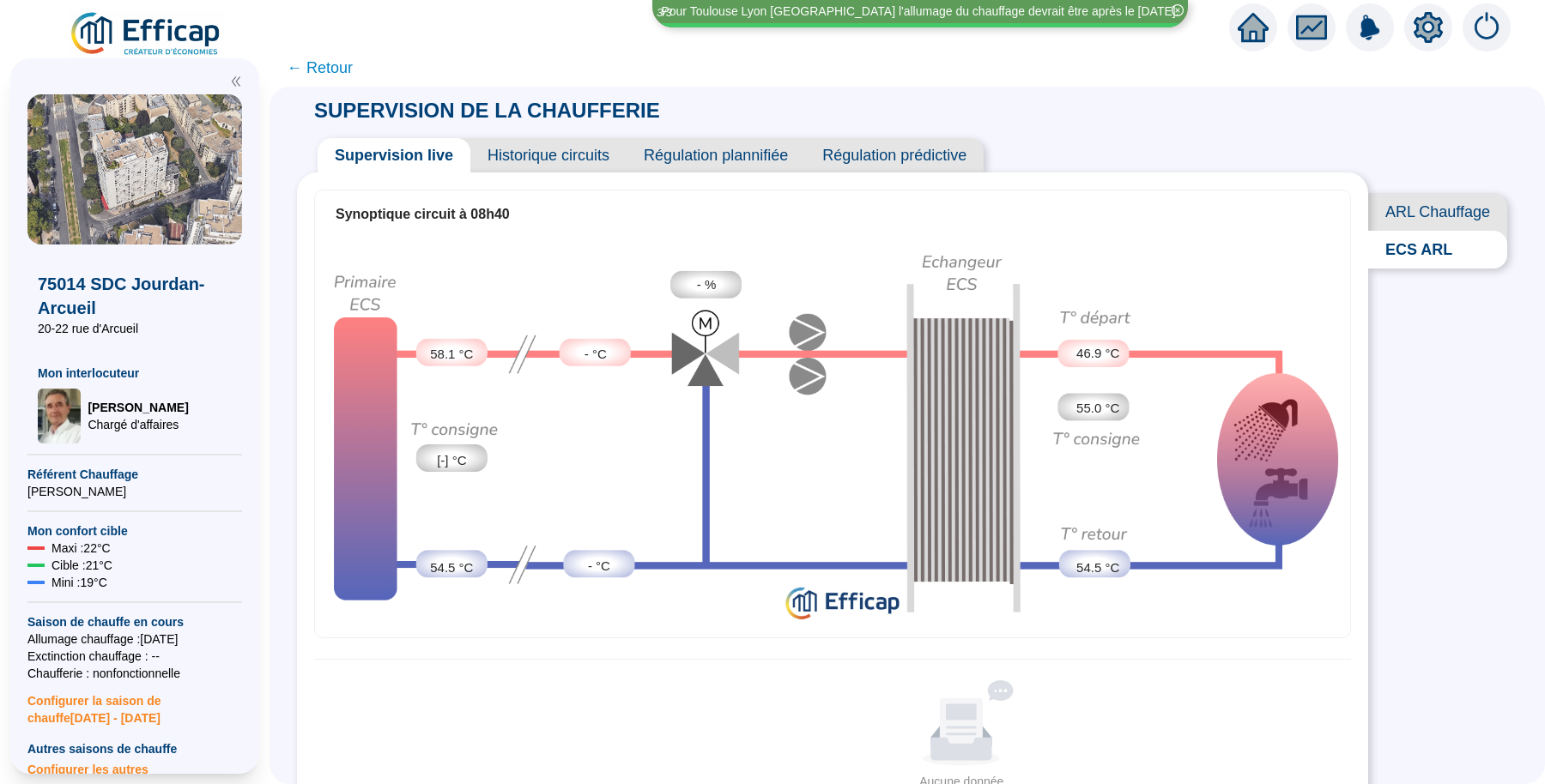
click at [613, 157] on span "Historique circuits" at bounding box center [549, 155] width 156 height 34
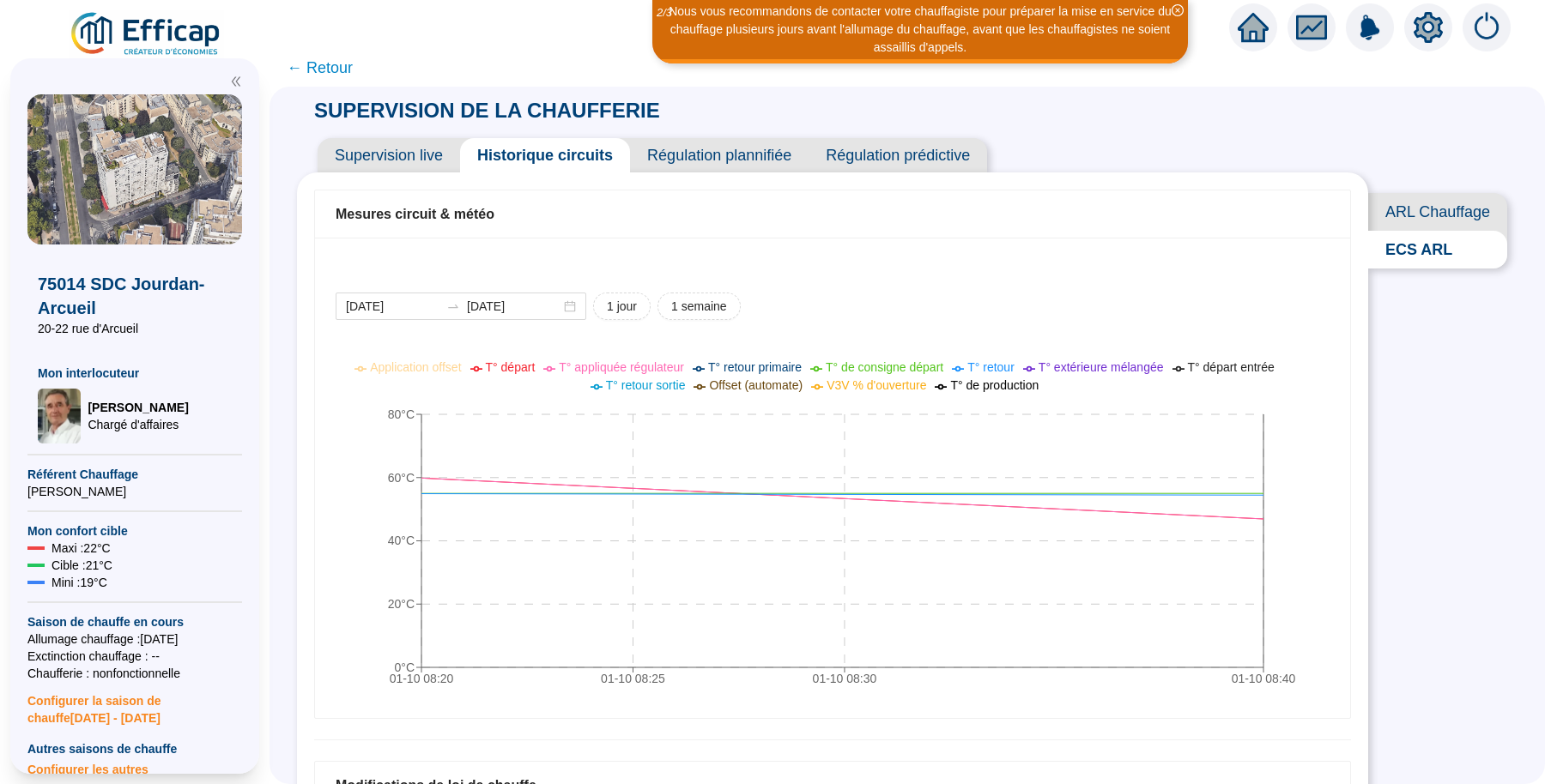
click at [428, 160] on span "Supervision live" at bounding box center [388, 155] width 142 height 34
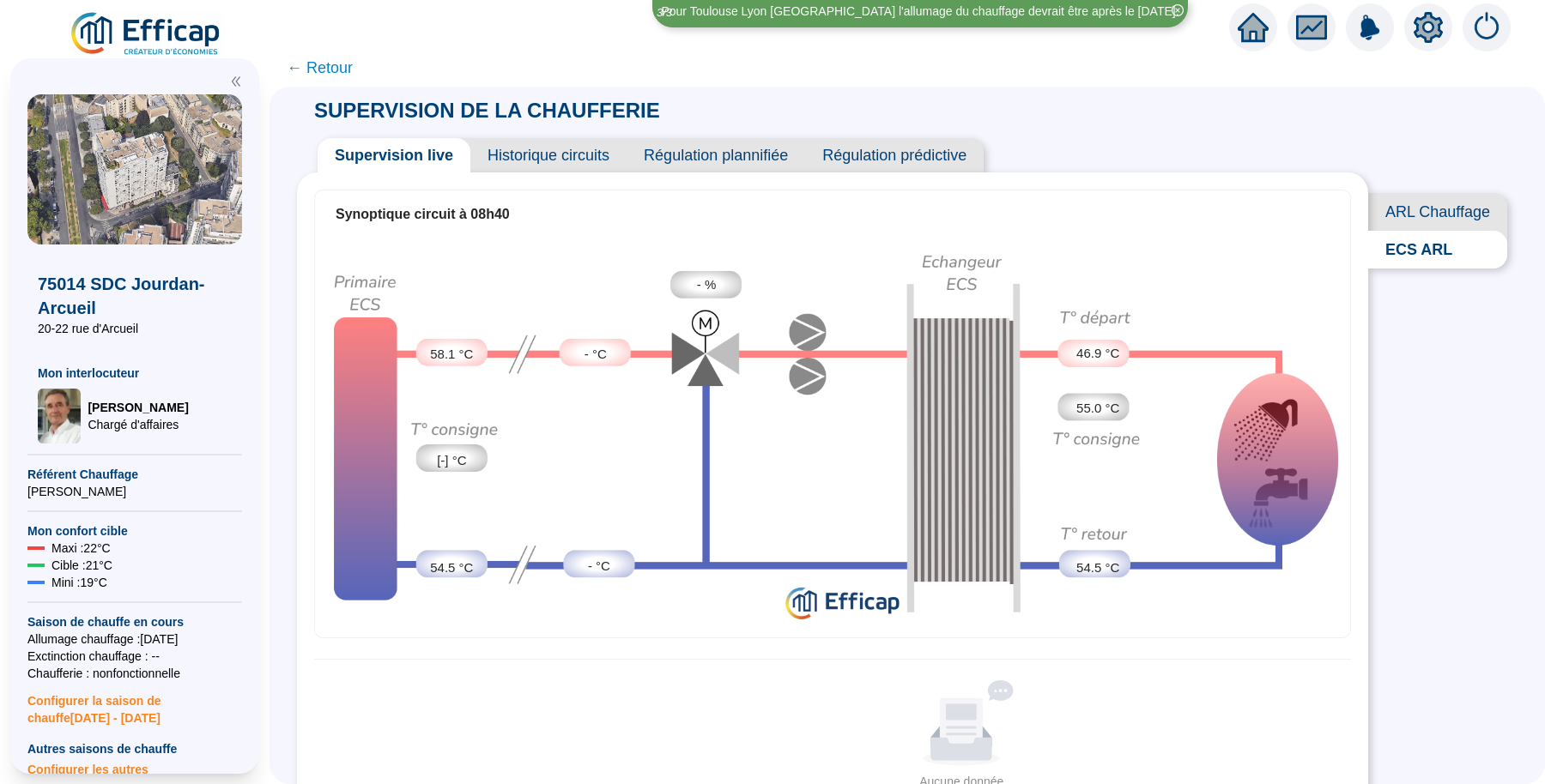
click at [1428, 211] on span "ARL Chauffage" at bounding box center [1437, 212] width 139 height 38
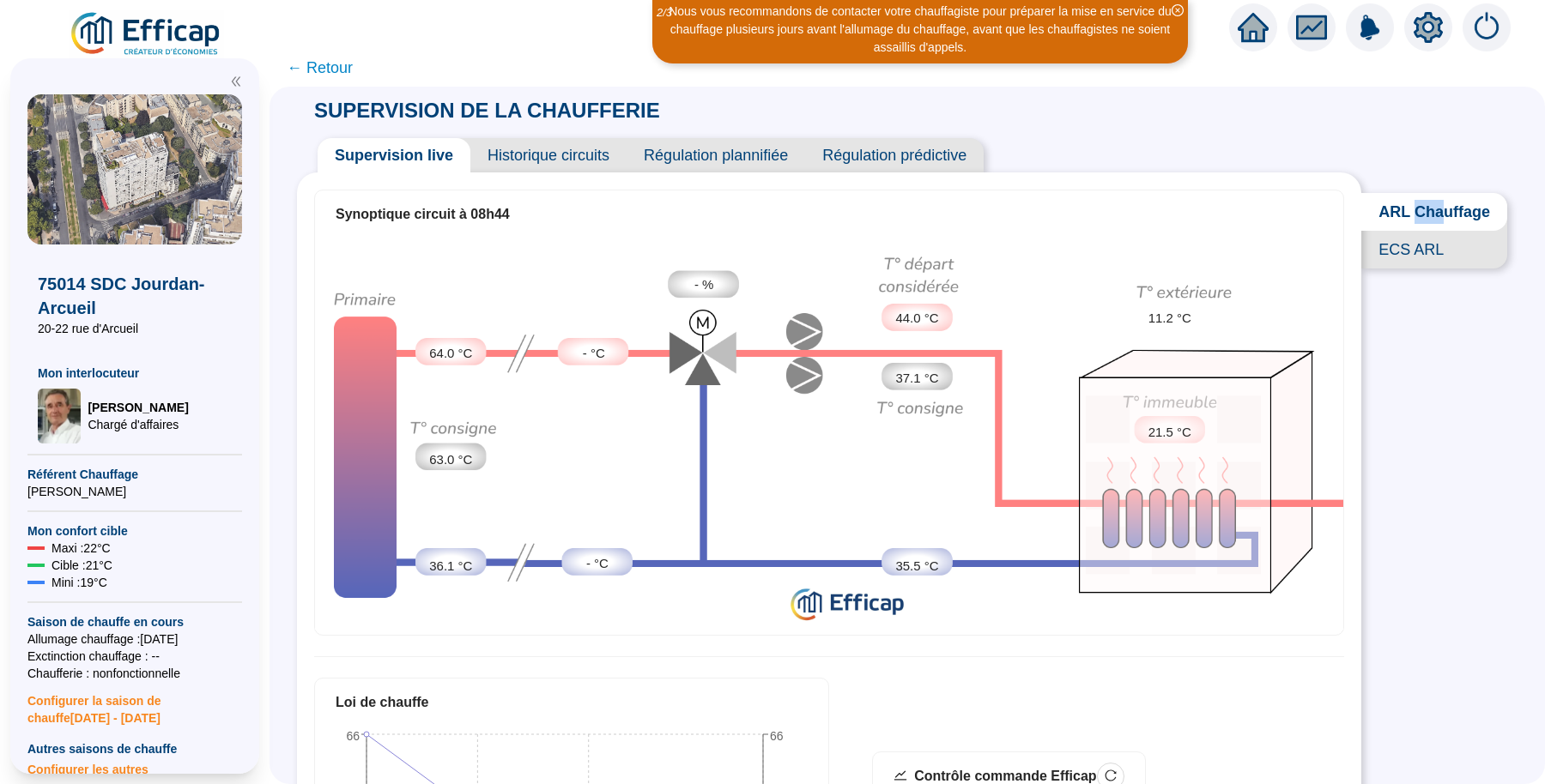
drag, startPoint x: 1428, startPoint y: 211, endPoint x: 1400, endPoint y: 211, distance: 28.0
click at [1400, 211] on span "ARL Chauffage" at bounding box center [1434, 212] width 146 height 38
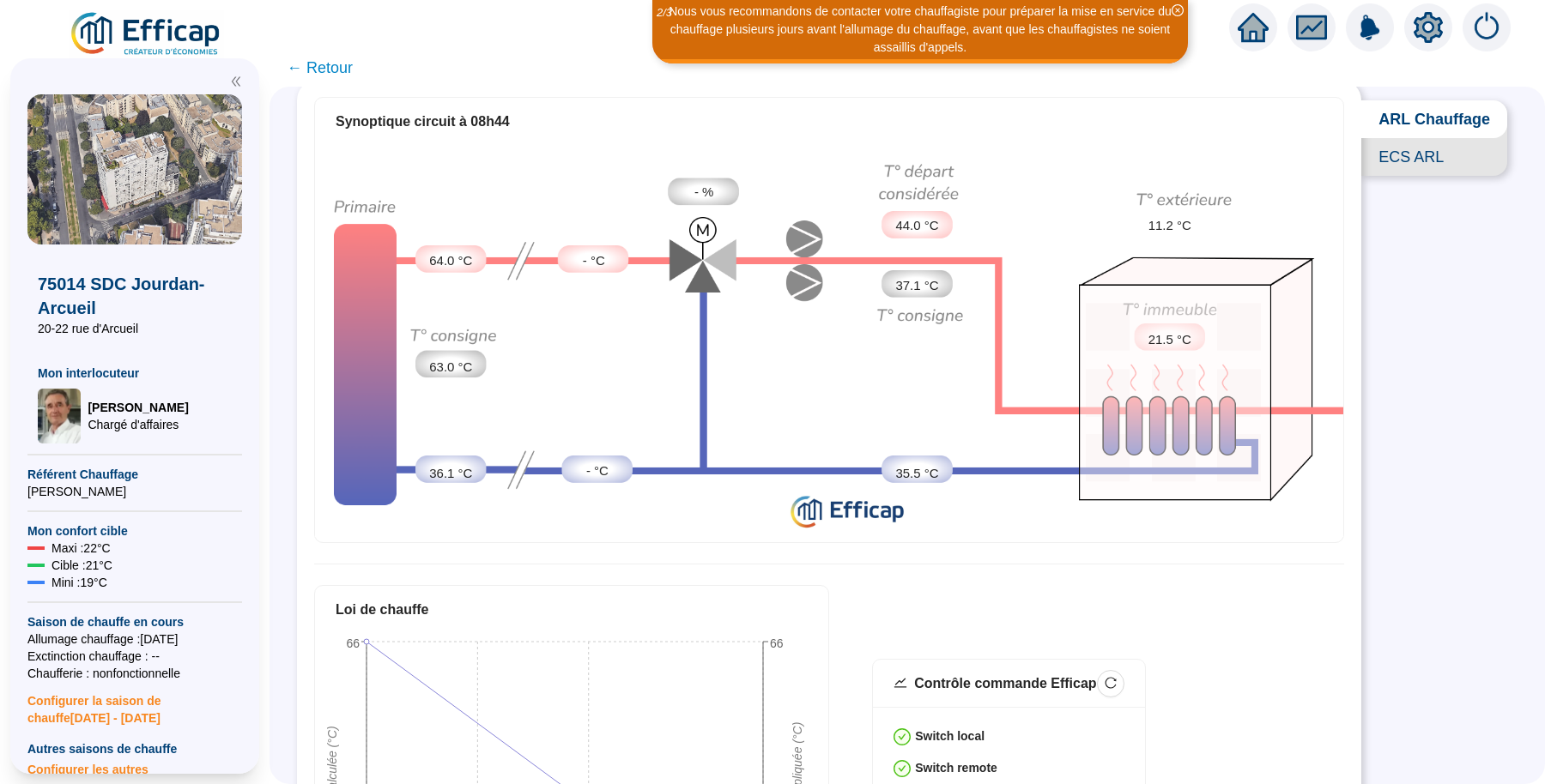
scroll to position [95, 0]
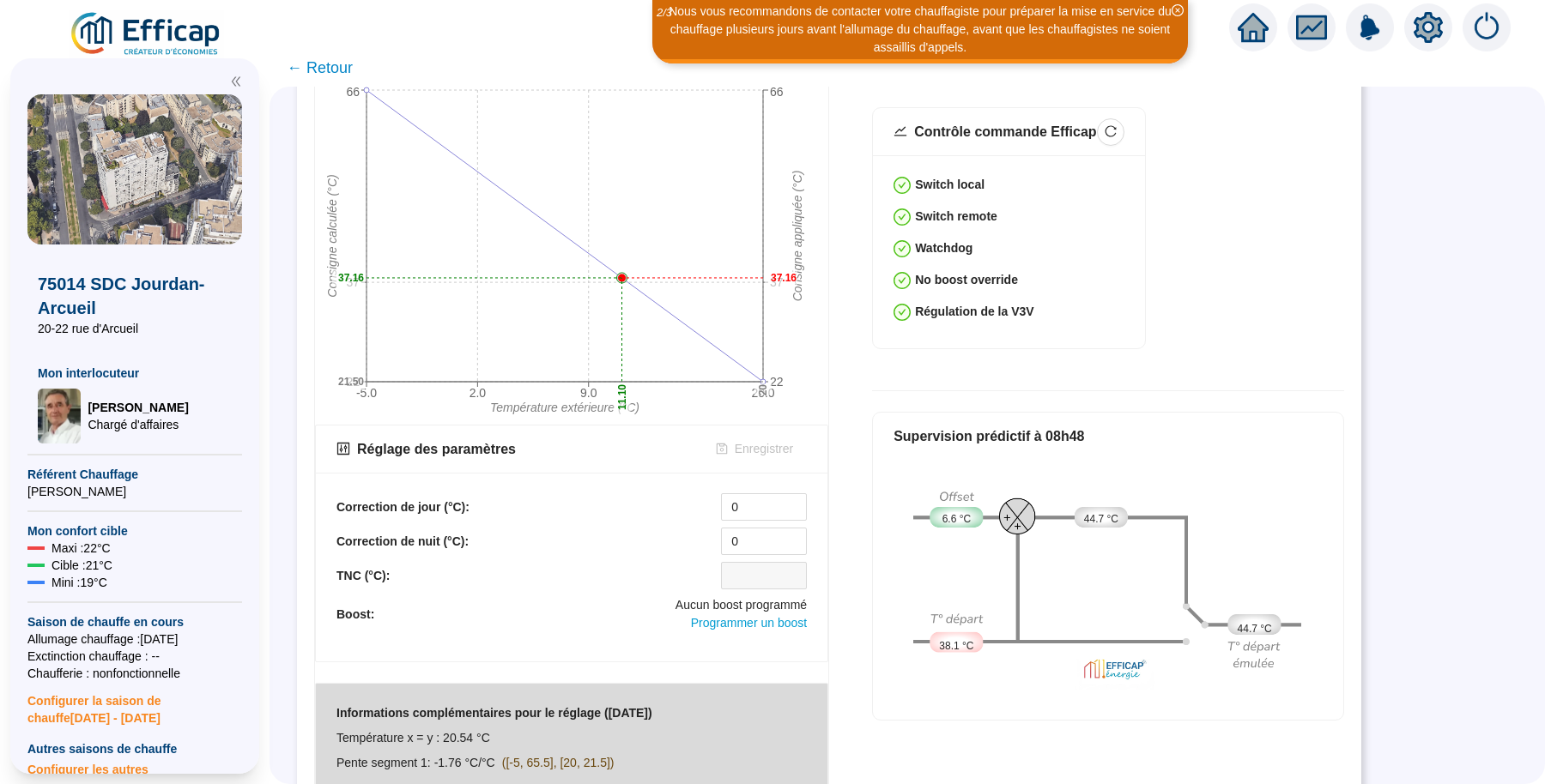
scroll to position [655, 0]
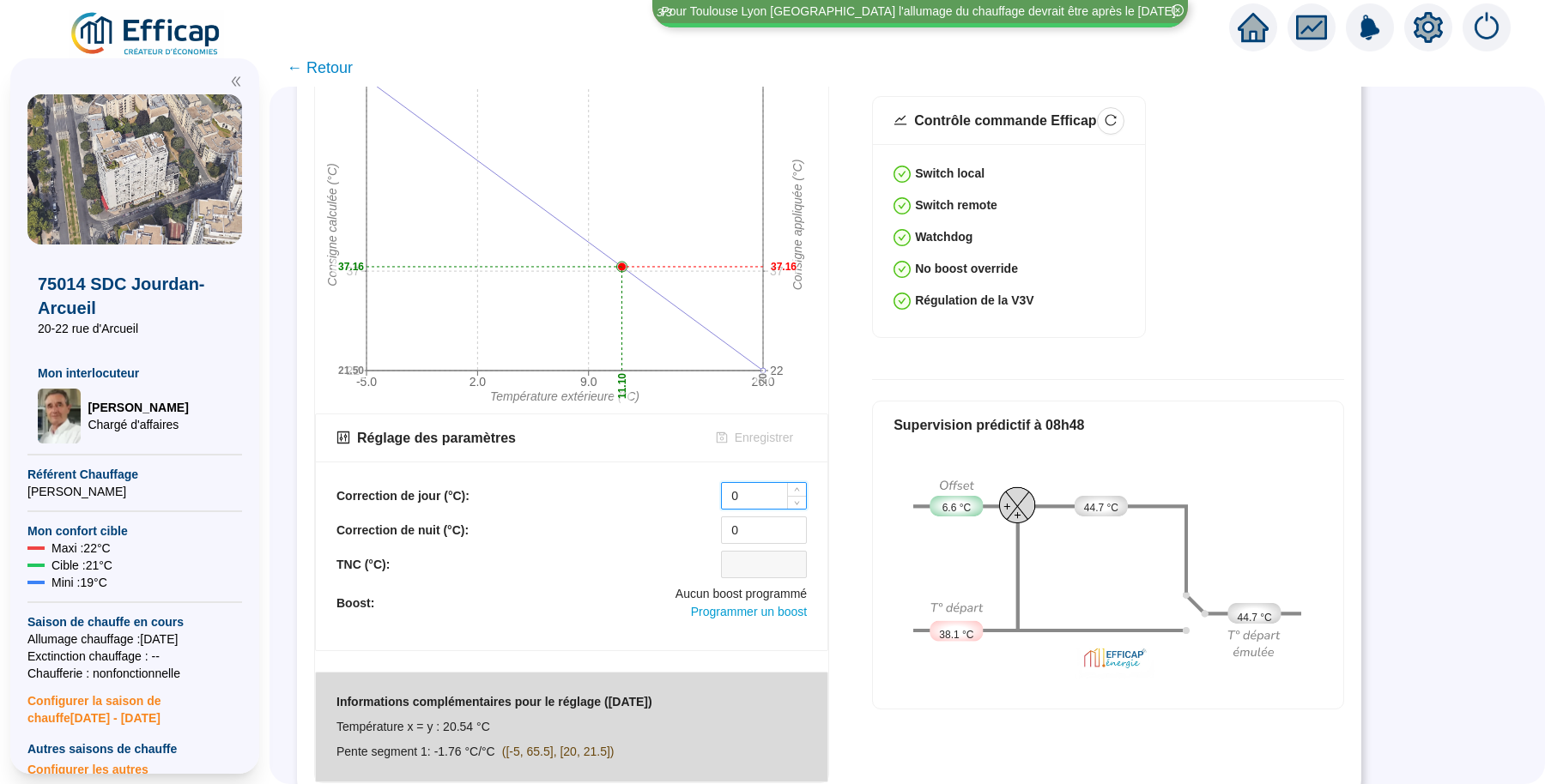
click at [772, 488] on input "0" at bounding box center [763, 496] width 84 height 25
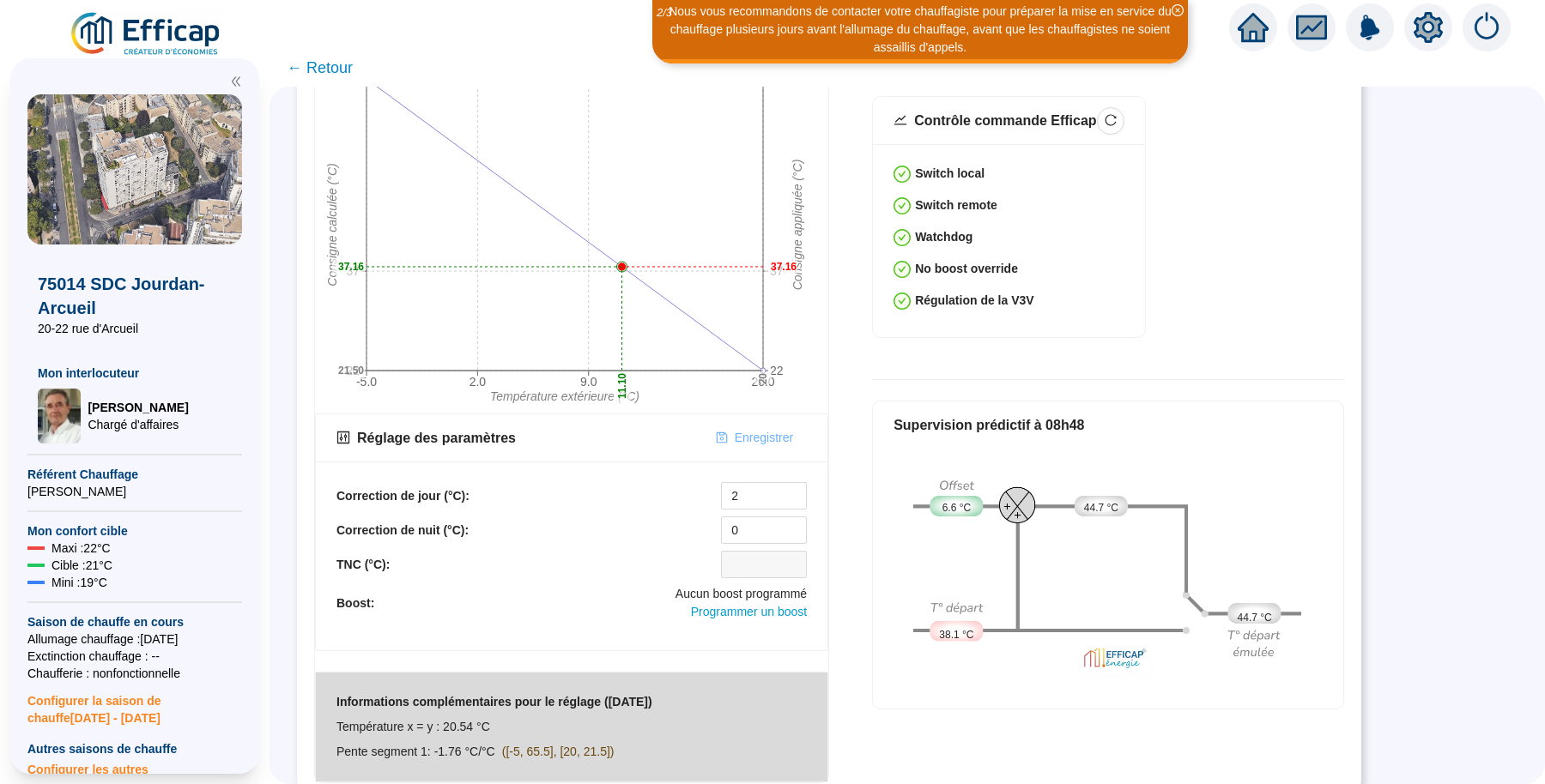
click at [755, 430] on span "Enregistrer" at bounding box center [763, 438] width 58 height 18
drag, startPoint x: 743, startPoint y: 479, endPoint x: 696, endPoint y: 483, distance: 47.2
click at [696, 483] on div "Correction de jour (°C): 2" at bounding box center [571, 496] width 471 height 27
type input "0"
click at [751, 429] on span "Enregistrer" at bounding box center [763, 438] width 58 height 18
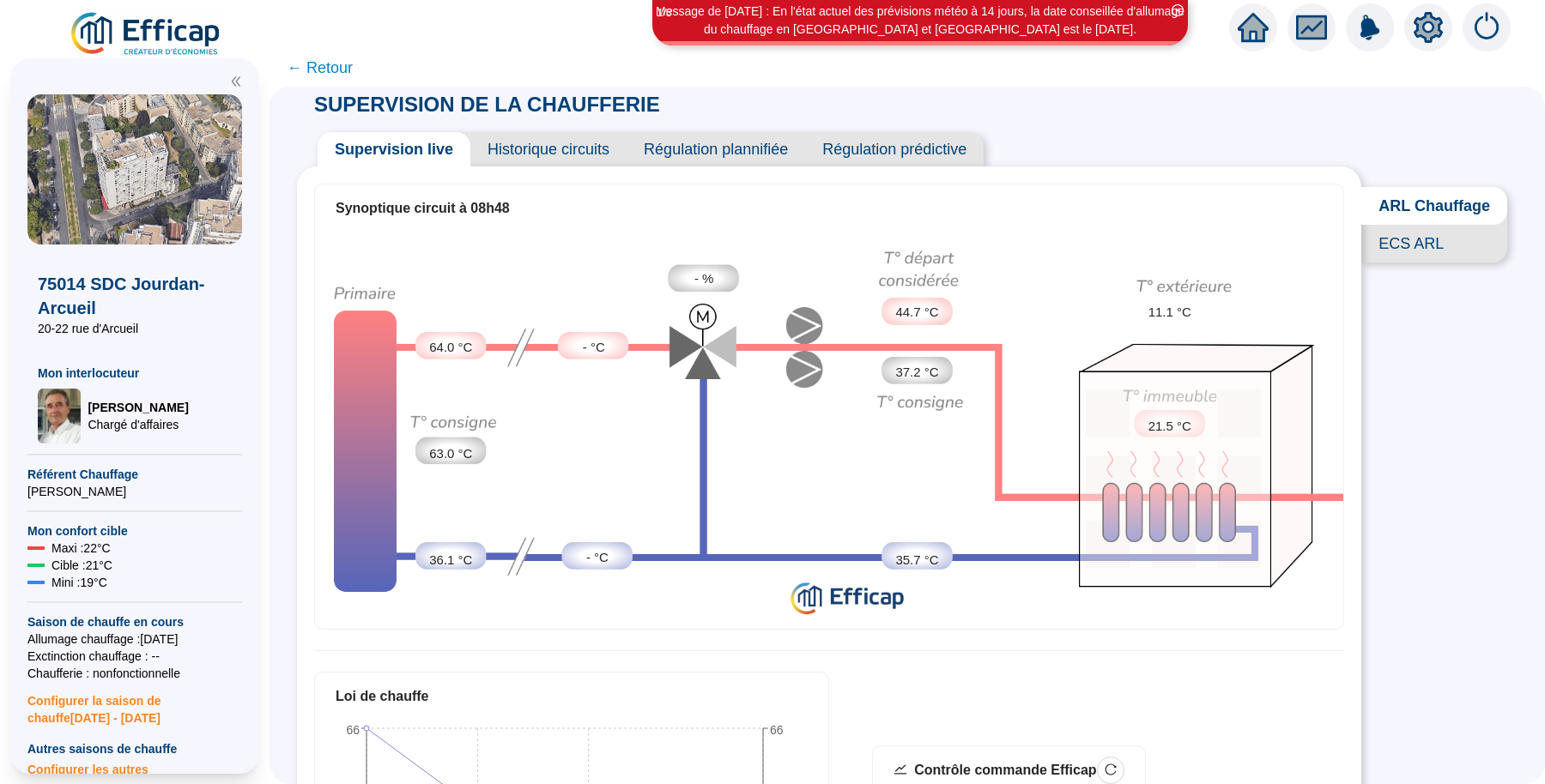
scroll to position [0, 0]
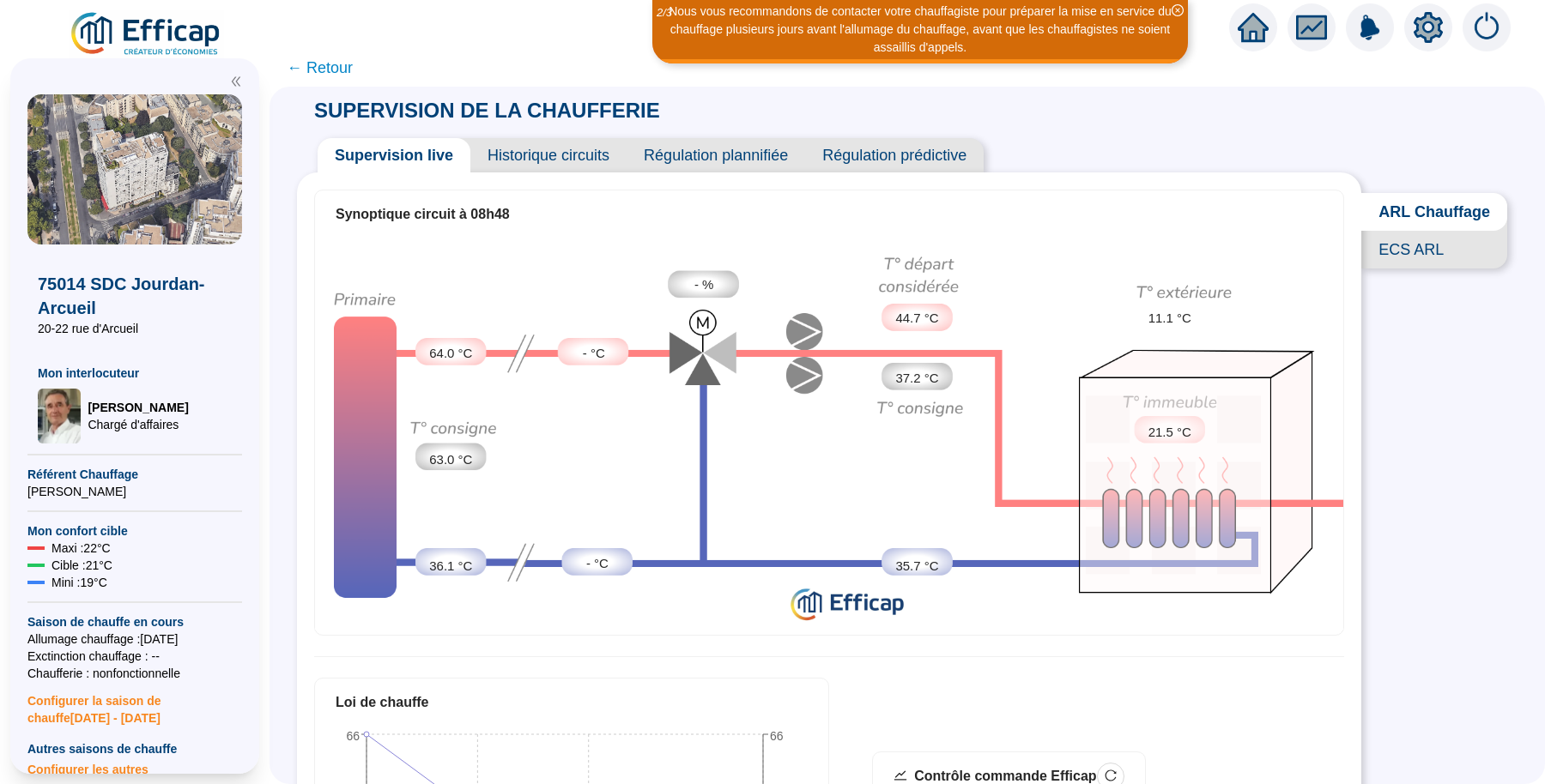
click at [535, 149] on span "Historique circuits" at bounding box center [549, 155] width 156 height 34
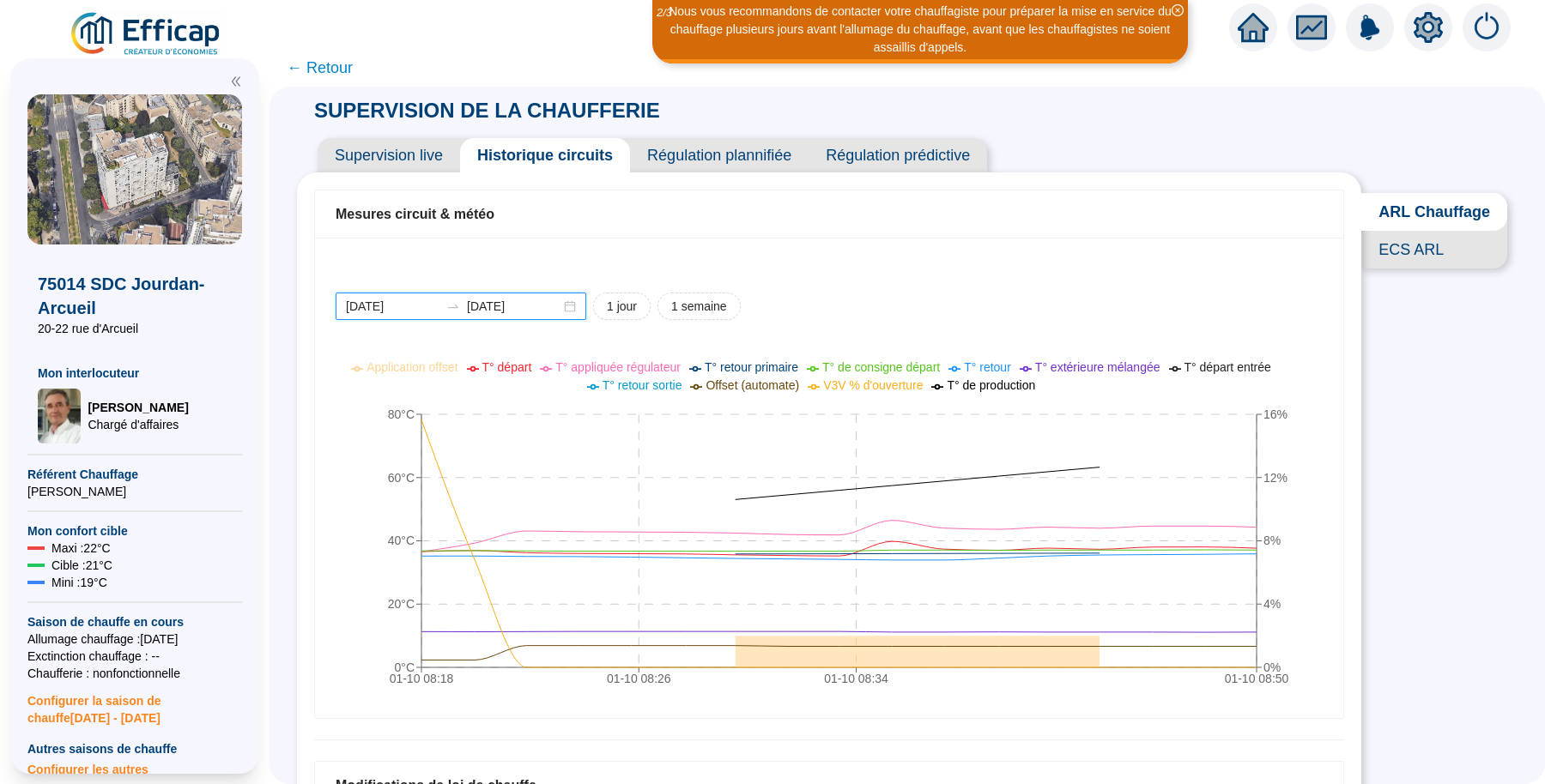
click at [440, 305] on input "[DATE]" at bounding box center [393, 307] width 93 height 18
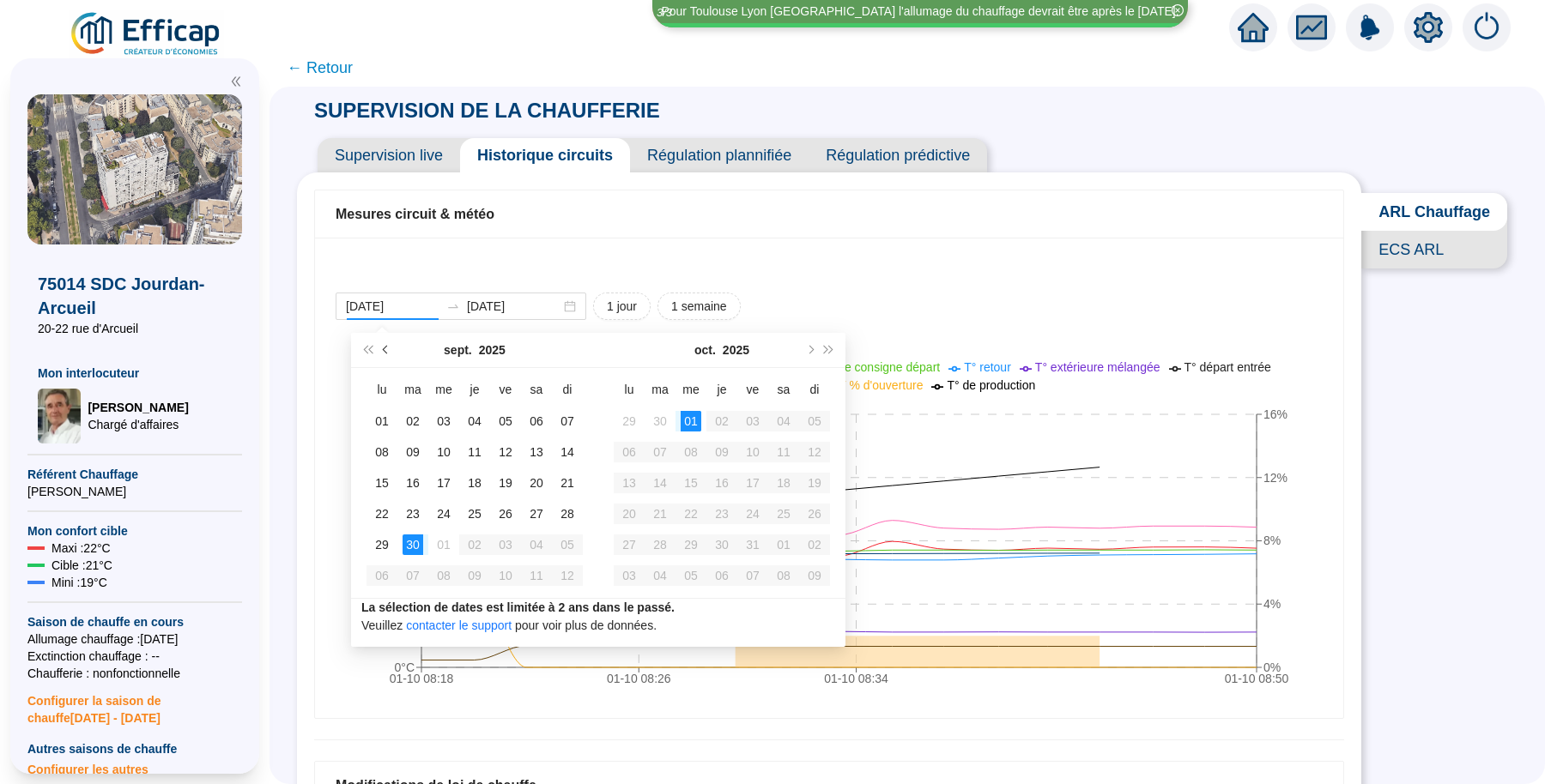
click at [393, 352] on button "Mois précédent (PageUp)" at bounding box center [386, 350] width 19 height 34
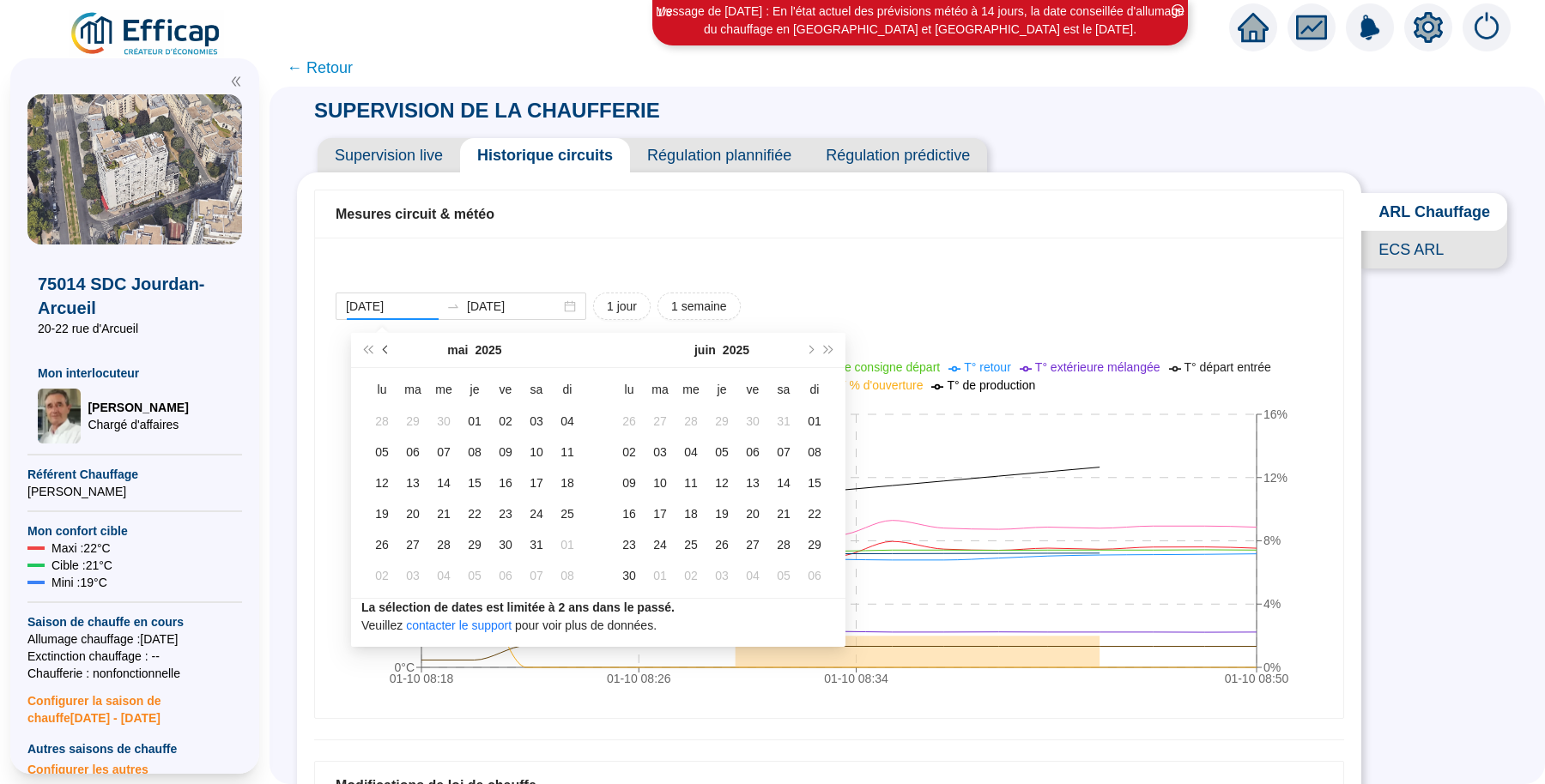
click at [393, 352] on button "Mois précédent (PageUp)" at bounding box center [386, 350] width 19 height 34
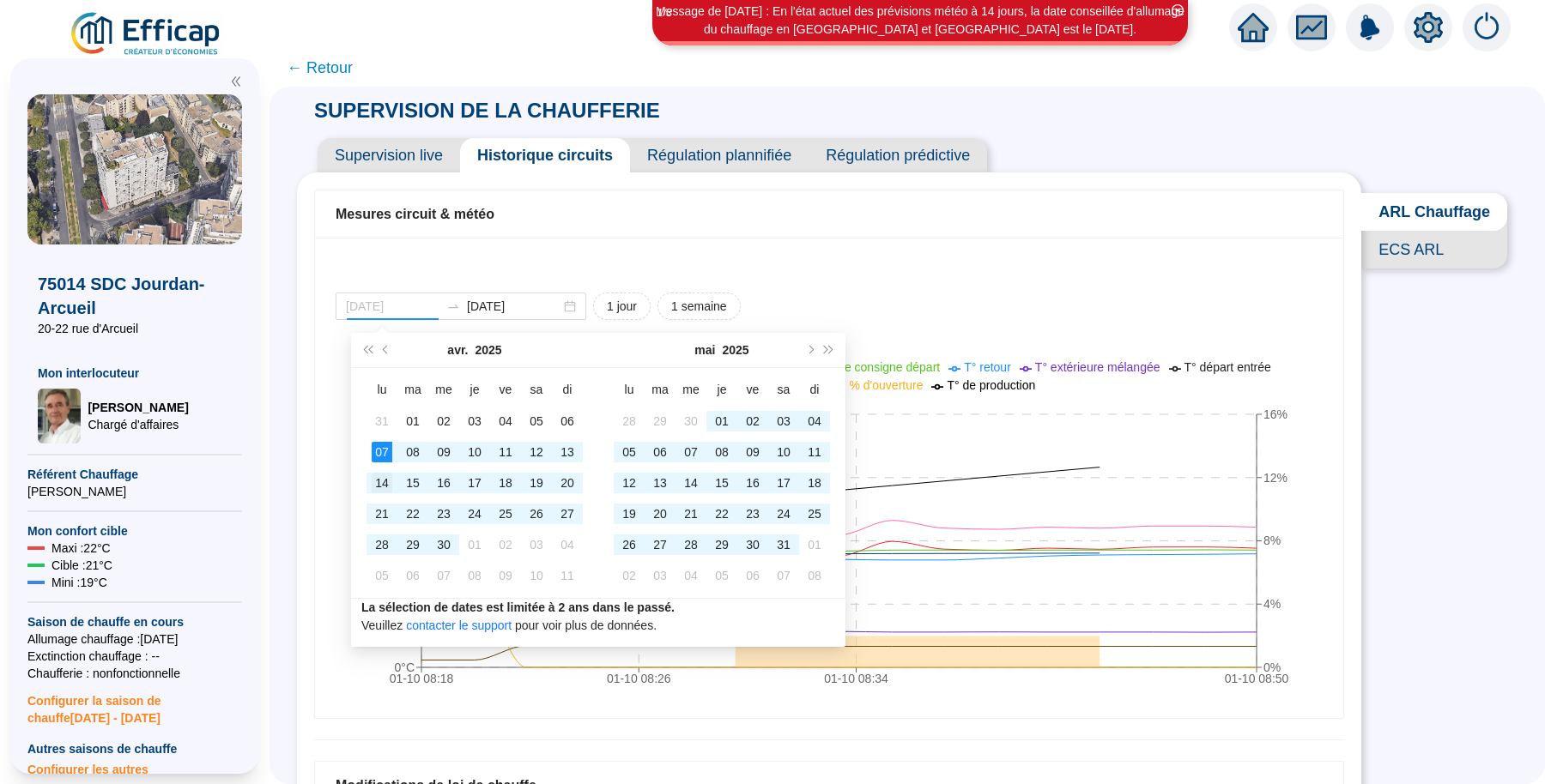
type input "[DATE]"
click at [380, 476] on div "14" at bounding box center [382, 483] width 21 height 21
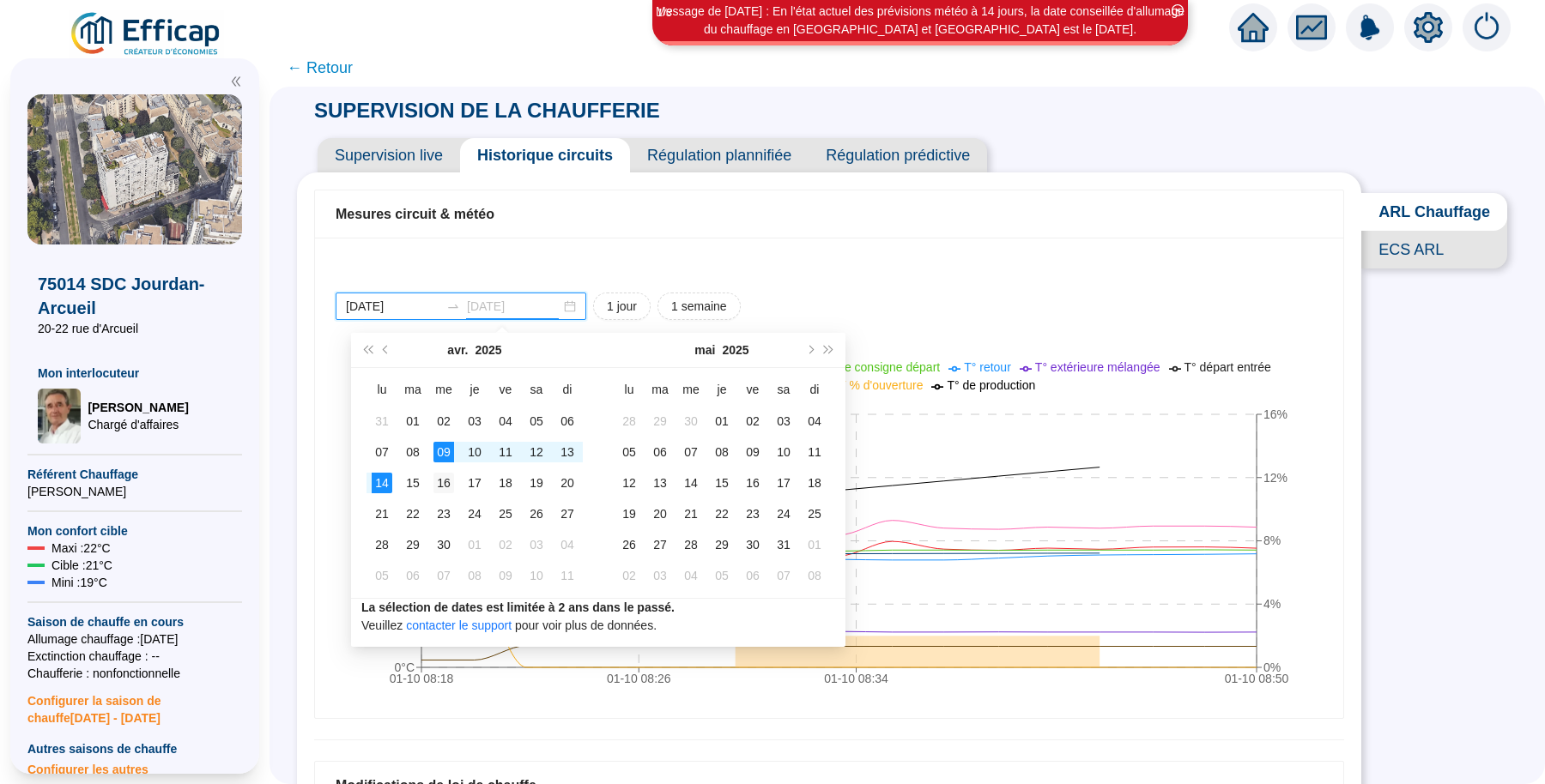
type input "[DATE]"
click at [447, 473] on div "16" at bounding box center [443, 483] width 21 height 21
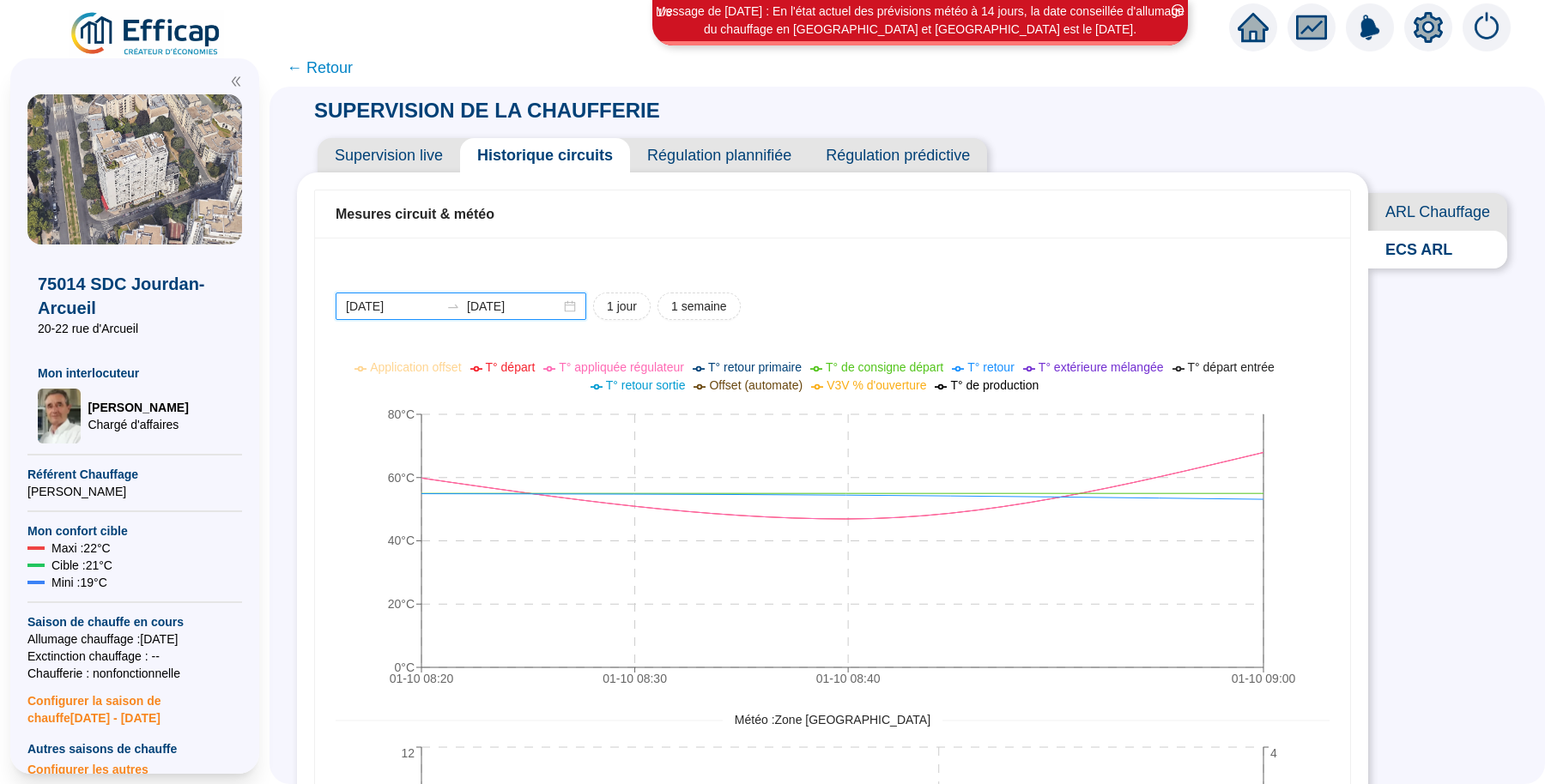
click at [428, 302] on input "[DATE]" at bounding box center [393, 307] width 93 height 18
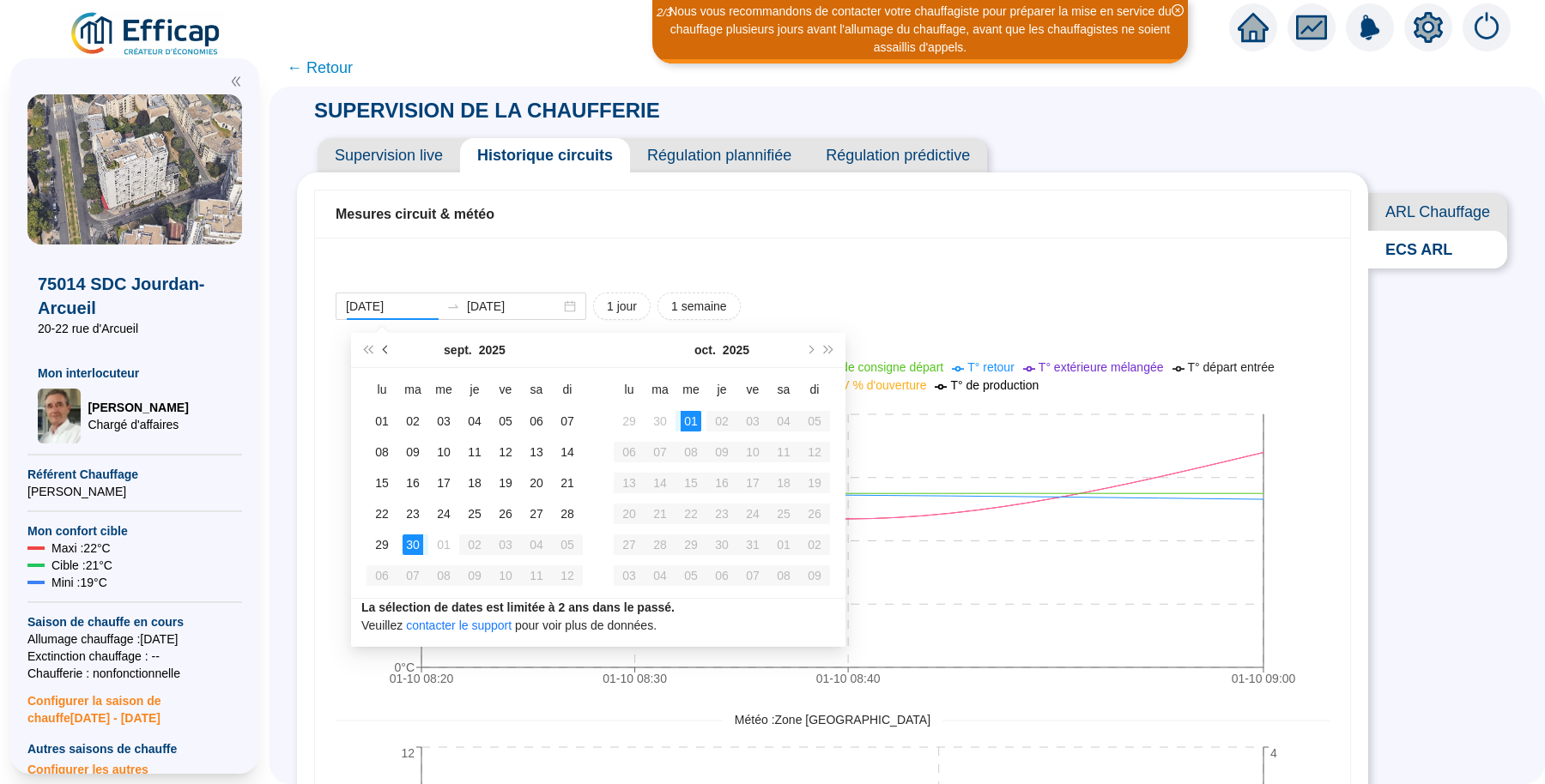
click at [391, 353] on button "Mois précédent (PageUp)" at bounding box center [386, 350] width 19 height 34
click at [383, 352] on button "Mois précédent (PageUp)" at bounding box center [386, 350] width 19 height 34
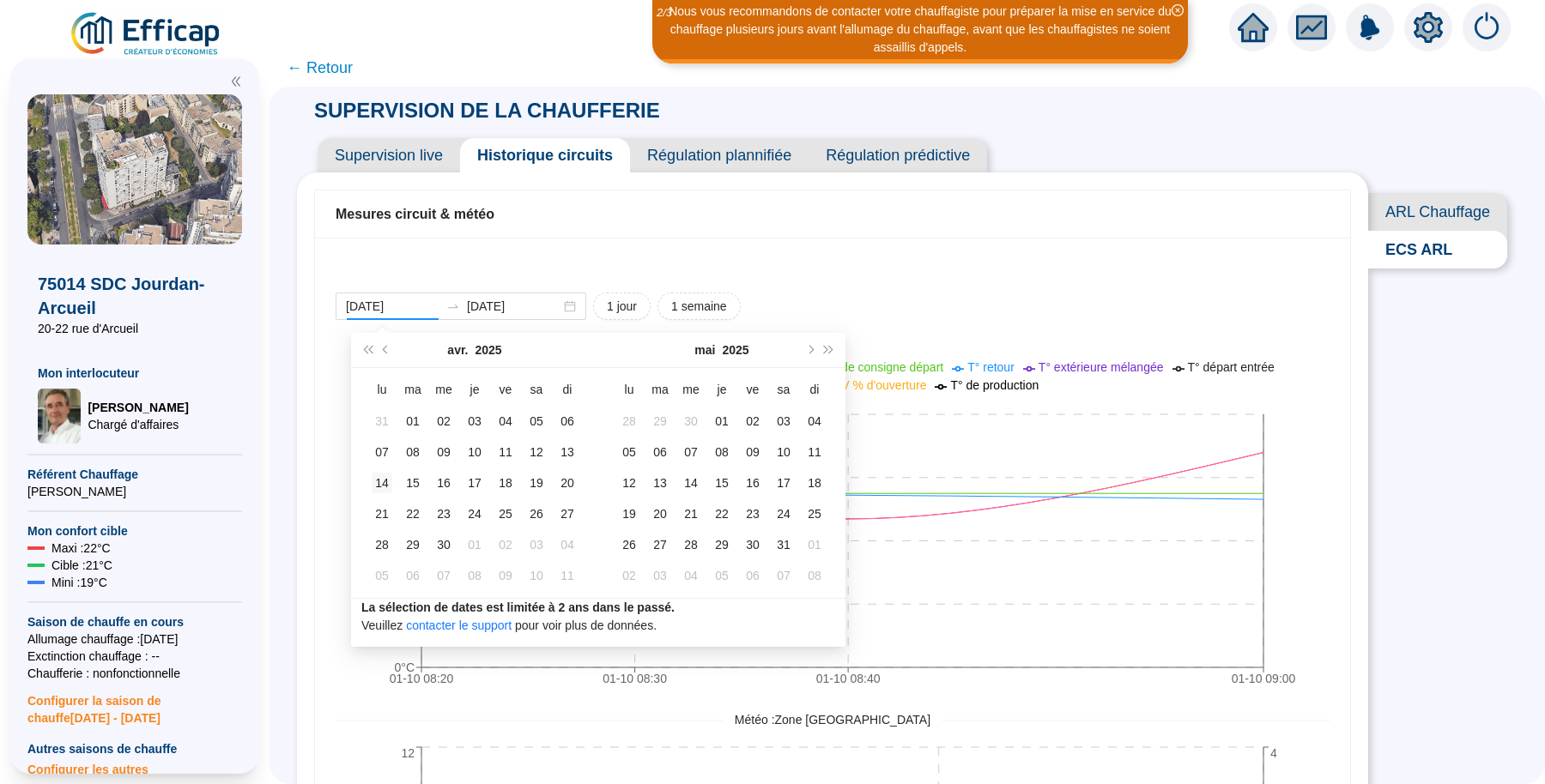
type input "[DATE]"
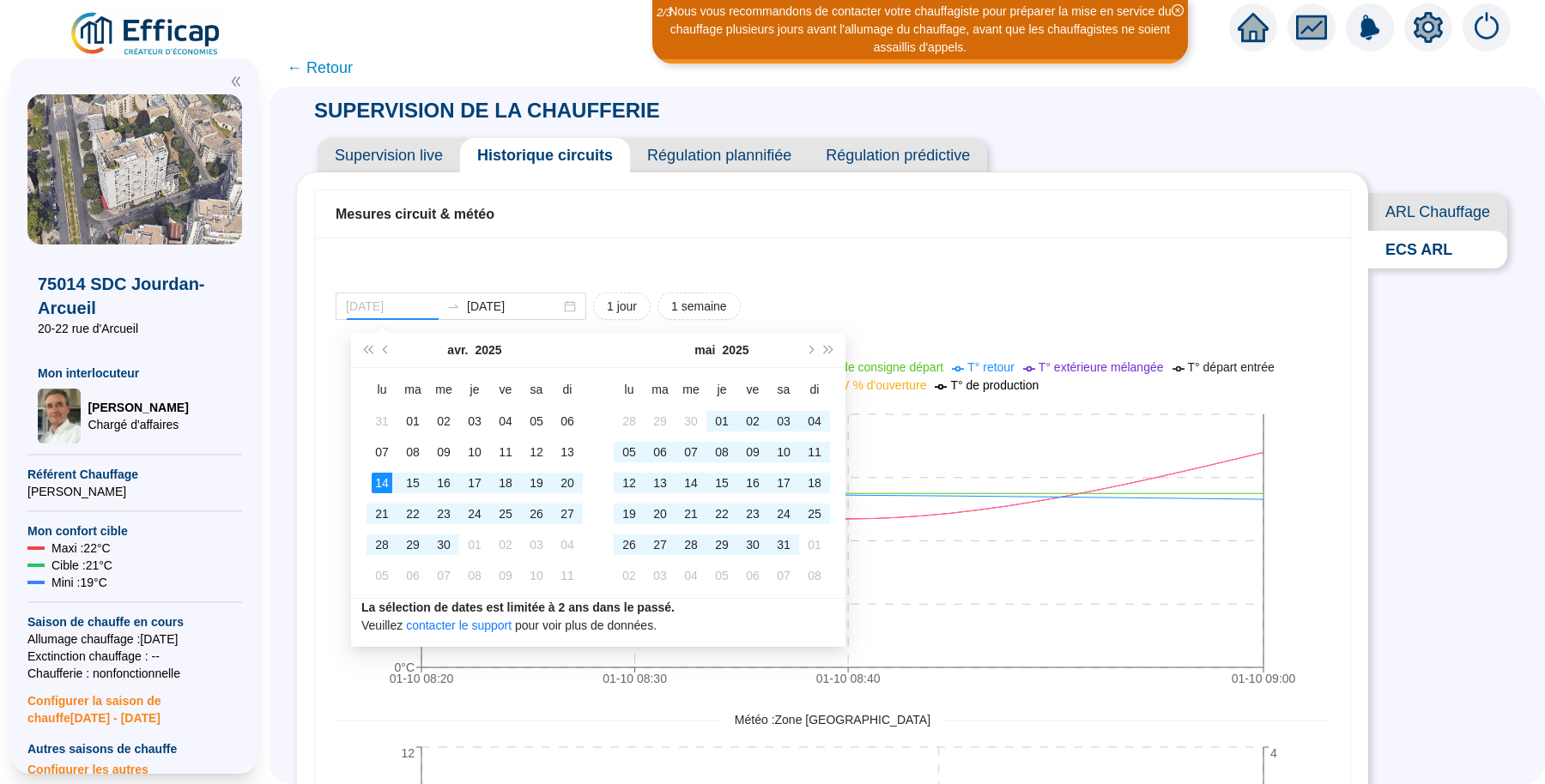
click at [378, 489] on div "14" at bounding box center [382, 483] width 21 height 21
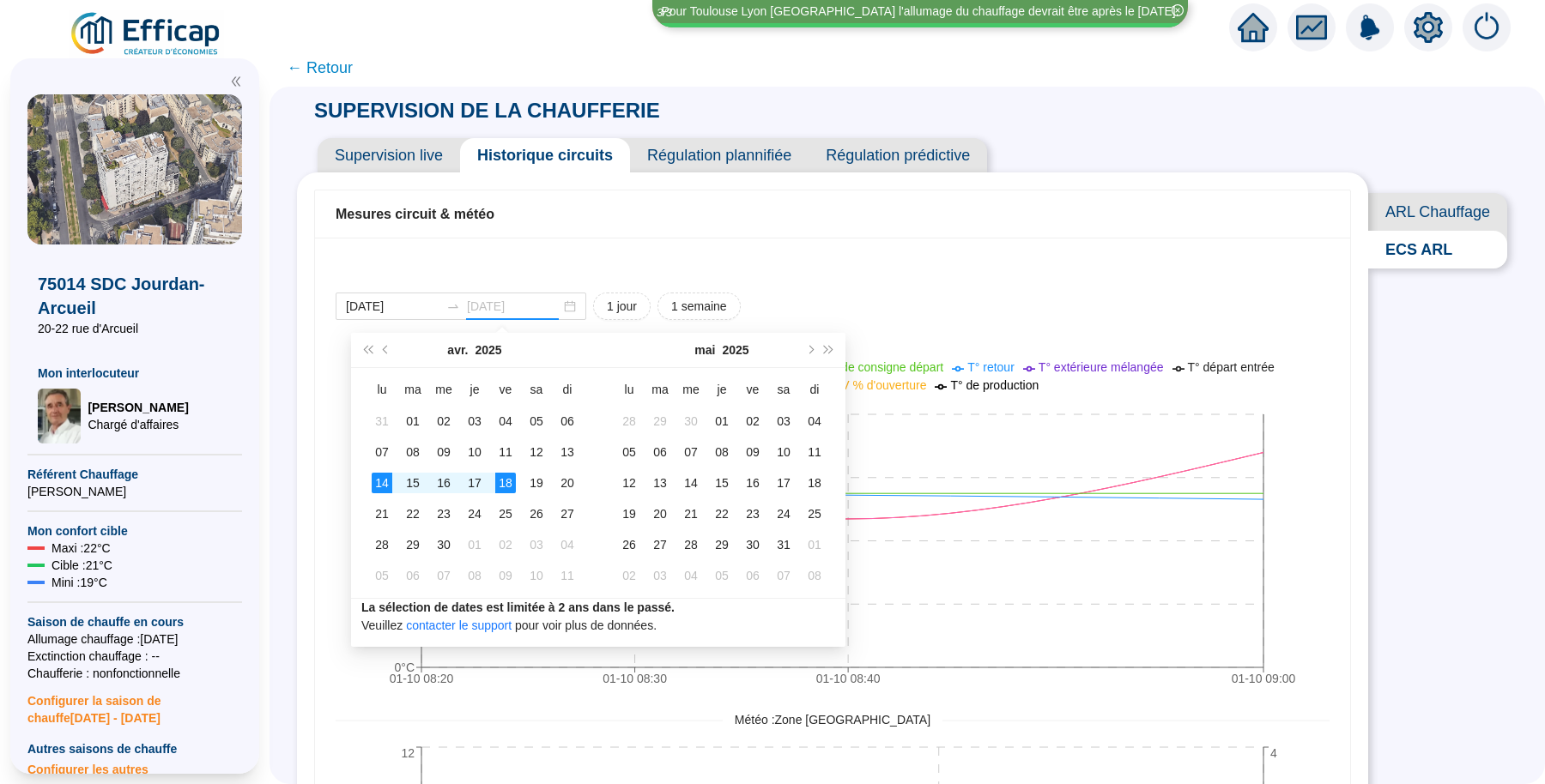
click at [507, 493] on td "18" at bounding box center [506, 483] width 31 height 31
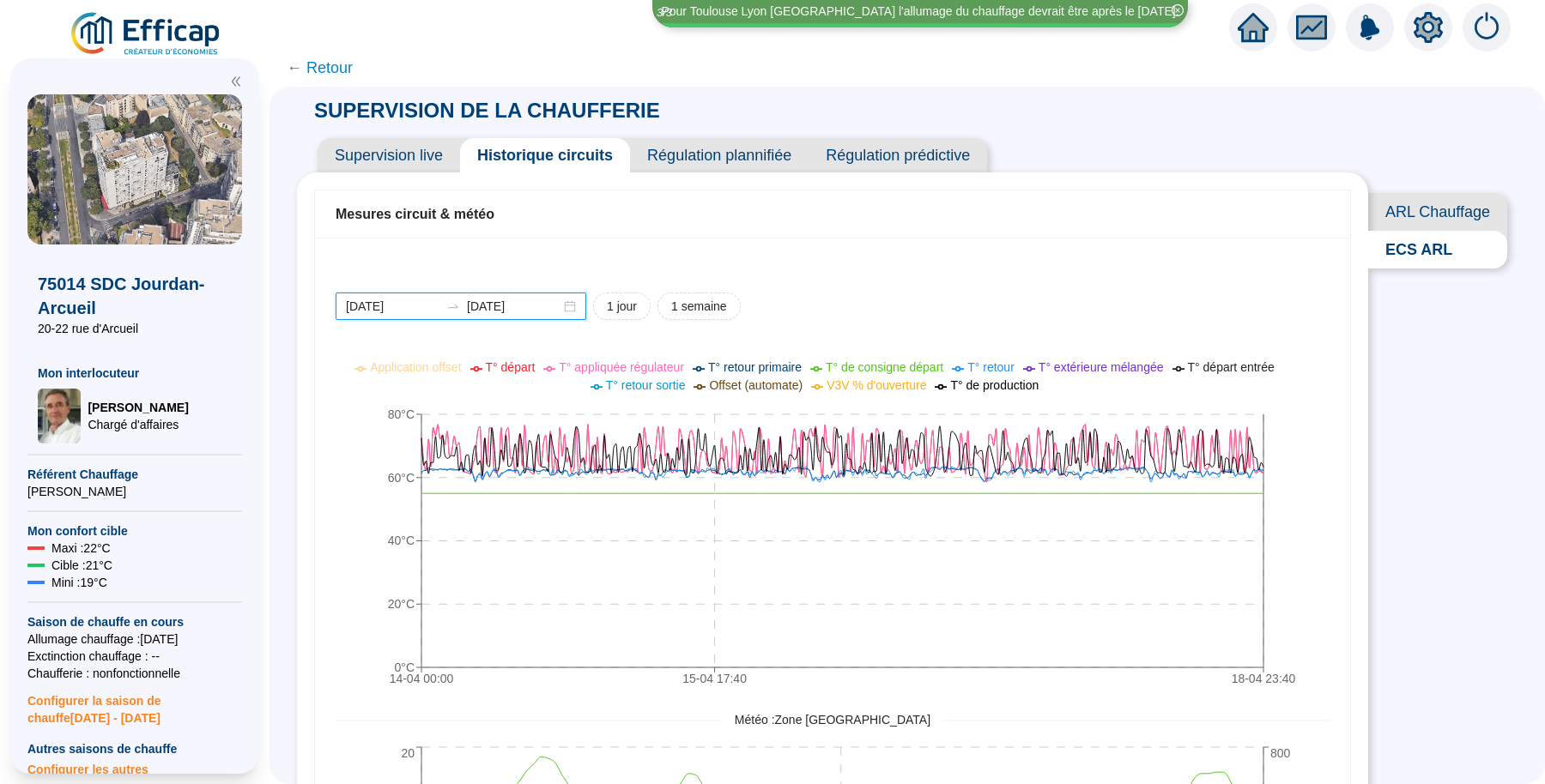
click at [545, 298] on input "2025-04-18" at bounding box center [513, 307] width 93 height 18
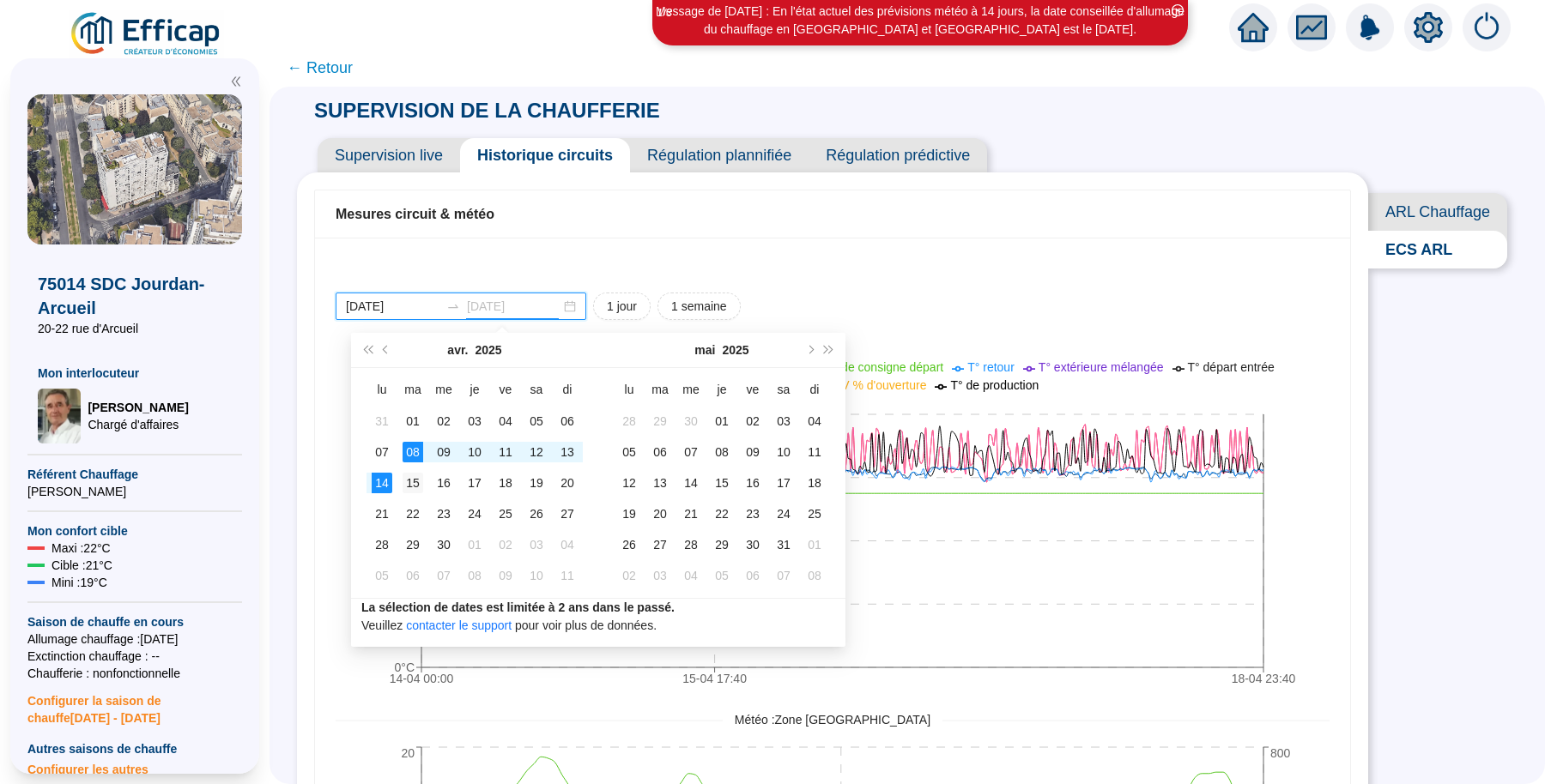
type input "2025-04-15"
click at [413, 488] on div "15" at bounding box center [413, 483] width 21 height 21
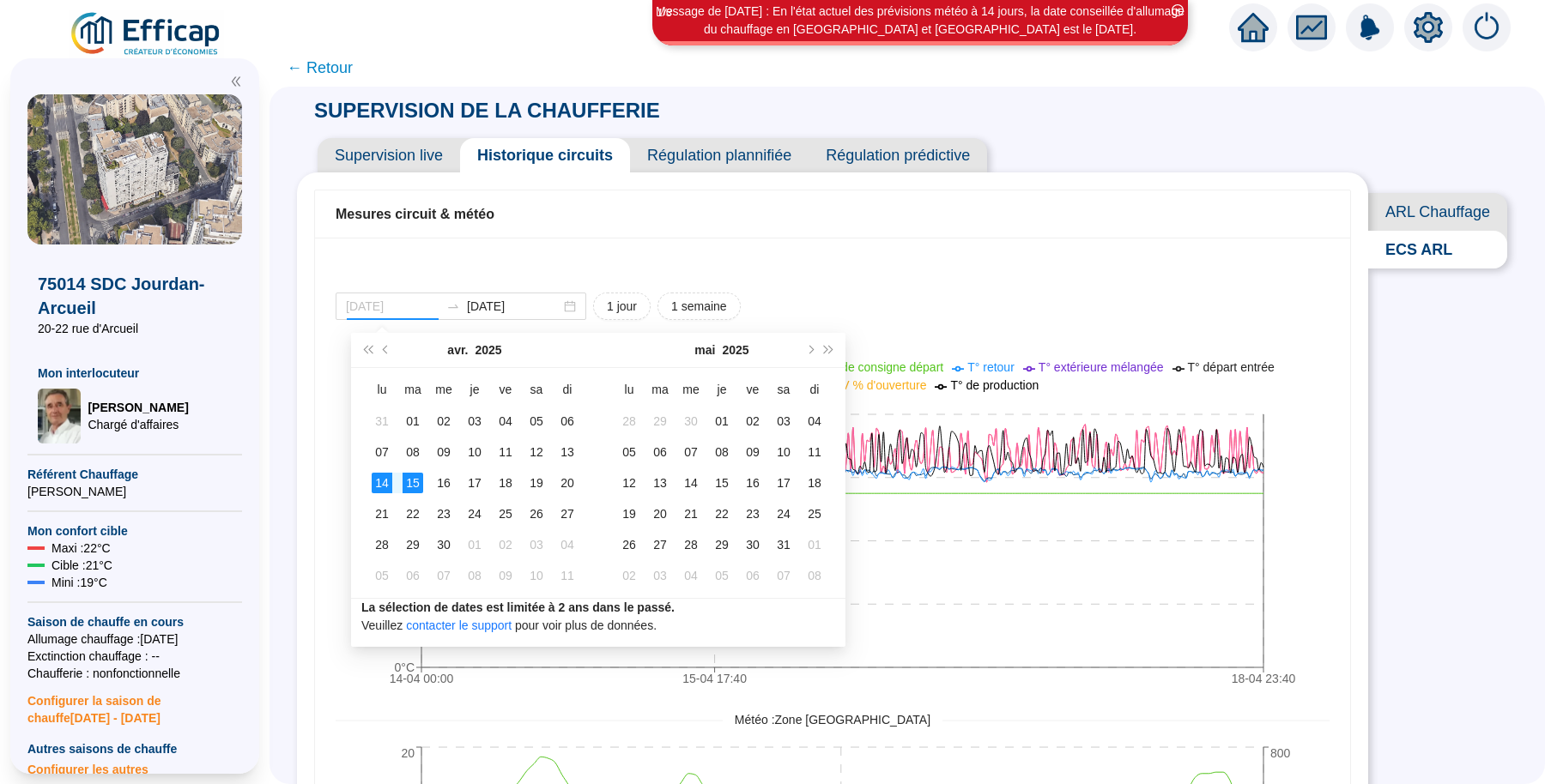
click at [379, 483] on div "14" at bounding box center [382, 483] width 21 height 21
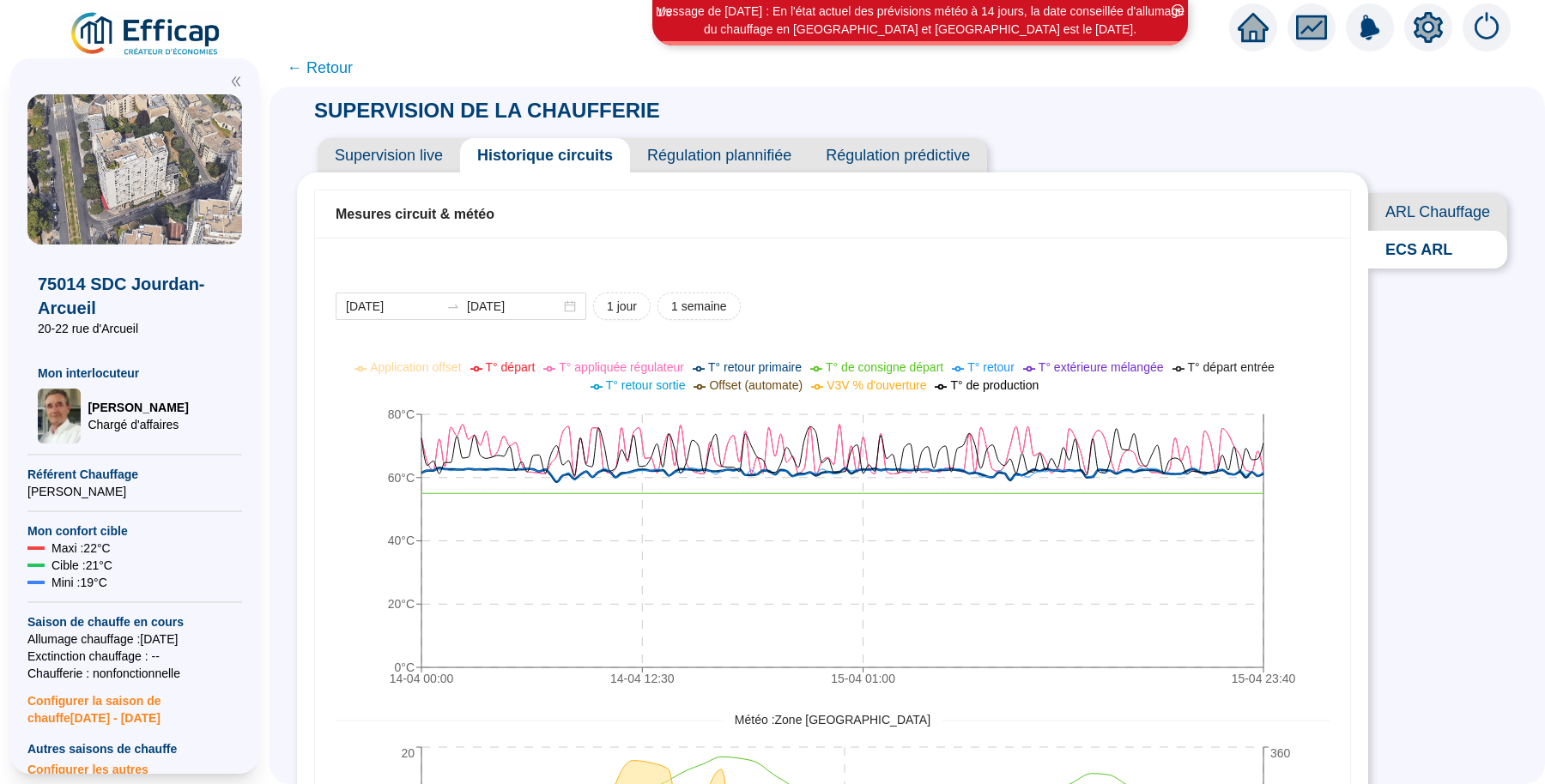
click at [1402, 213] on span "ARL Chauffage" at bounding box center [1437, 212] width 139 height 38
